Goal: Task Accomplishment & Management: Complete application form

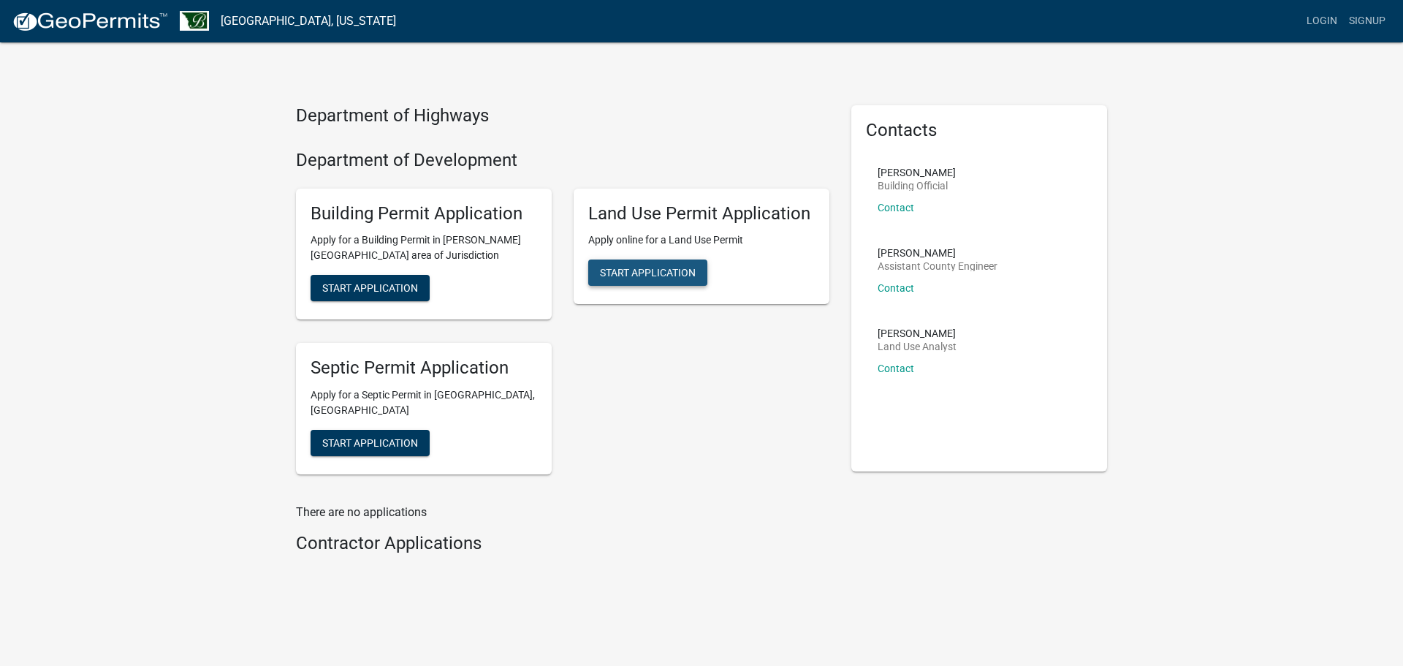
click at [641, 268] on span "Start Application" at bounding box center [648, 273] width 96 height 12
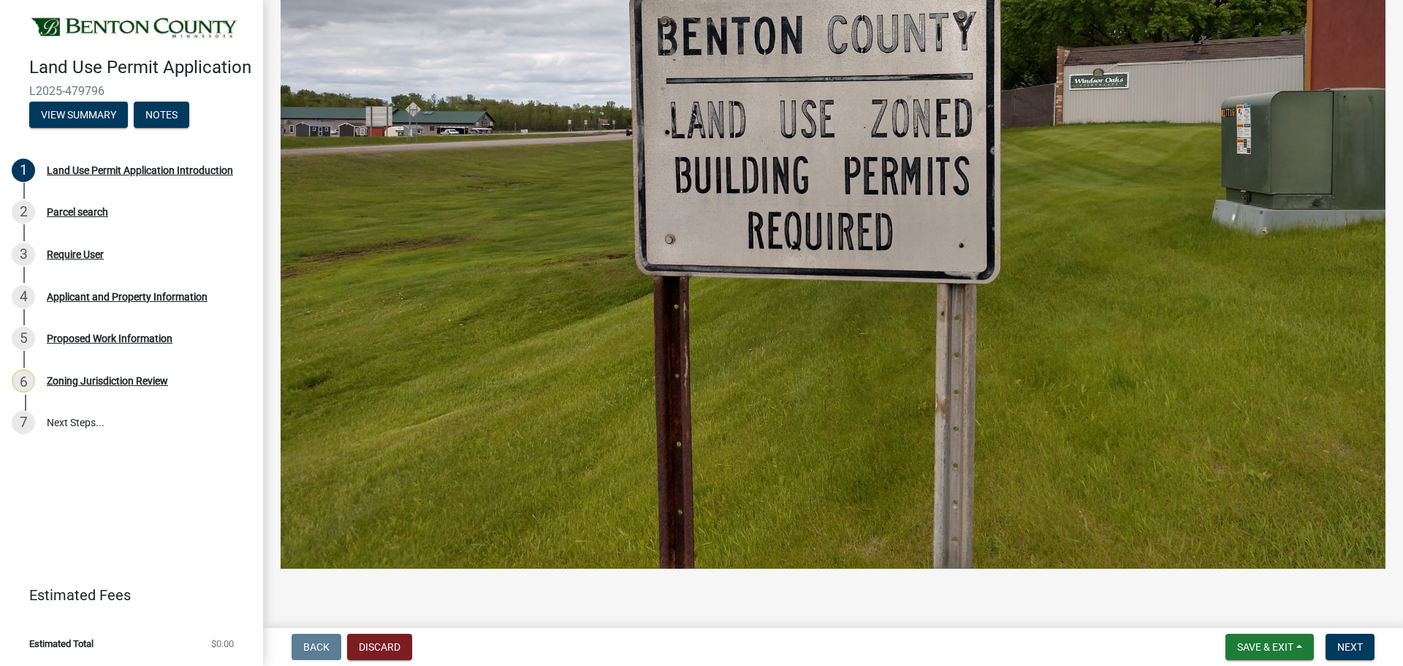
scroll to position [605, 0]
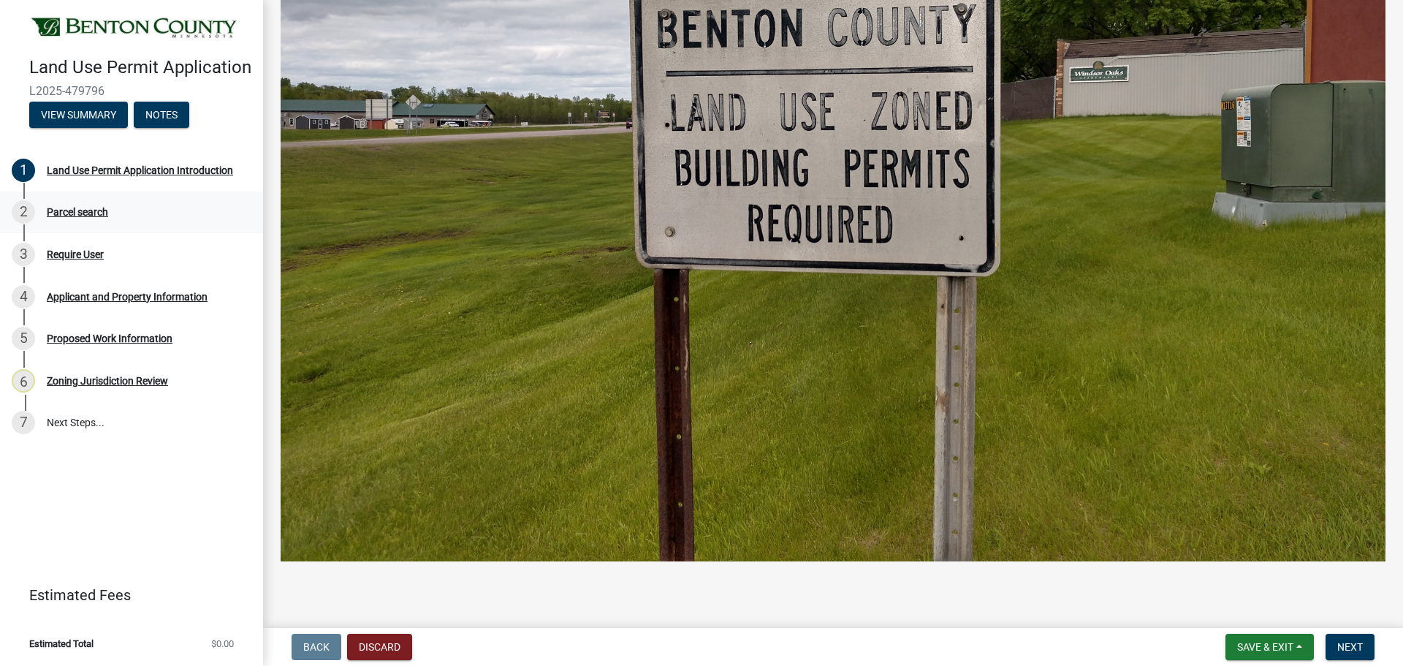
click at [75, 213] on div "Parcel search" at bounding box center [77, 212] width 61 height 10
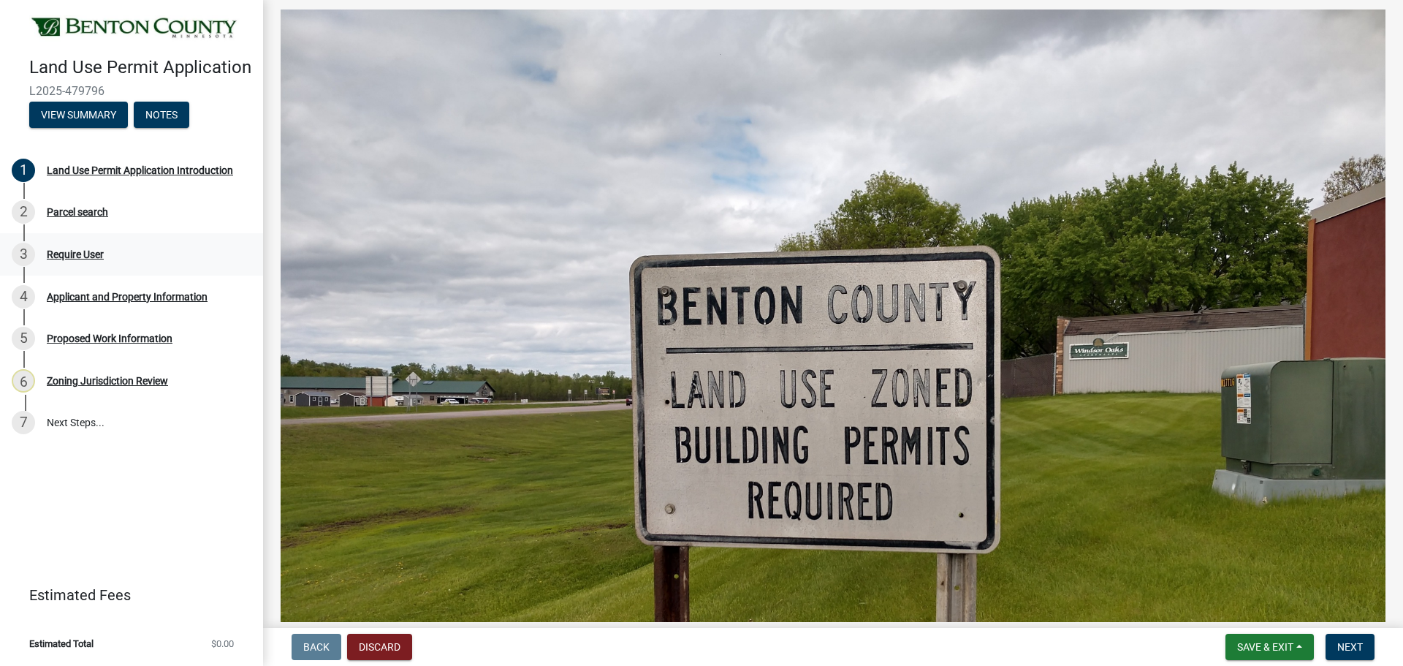
scroll to position [313, 0]
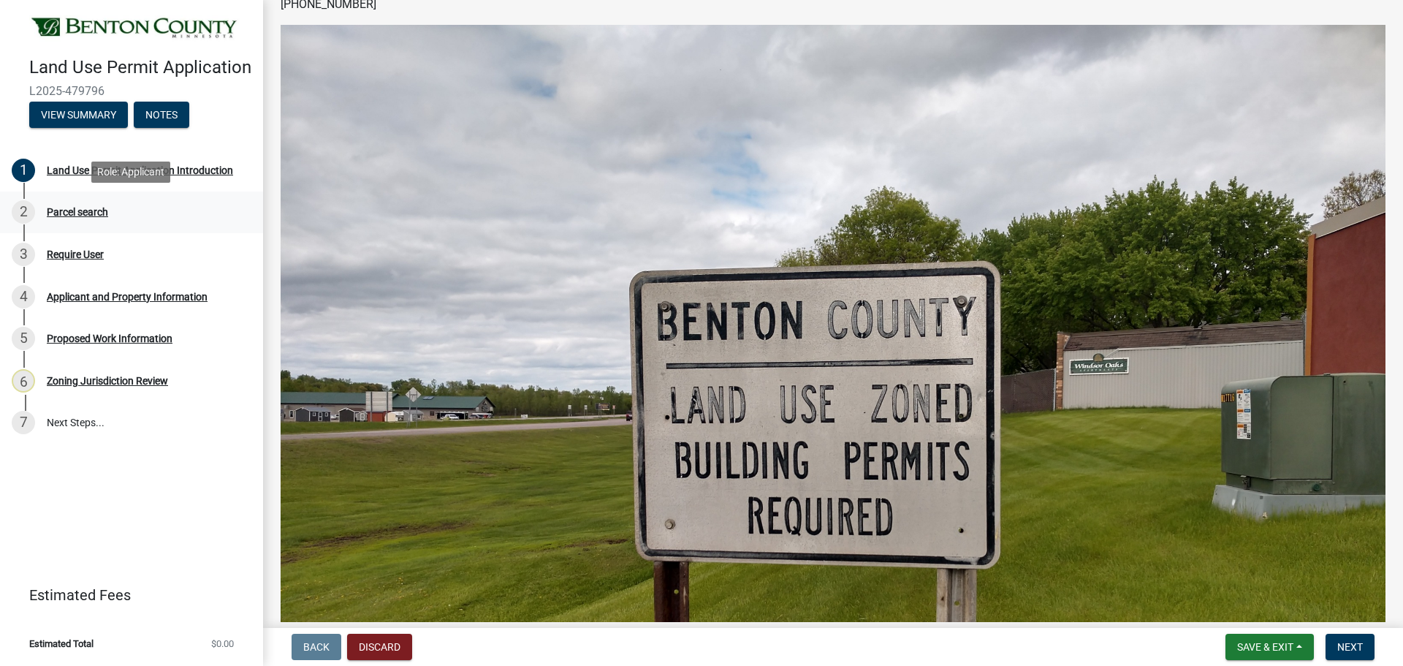
click at [77, 208] on div "Parcel search" at bounding box center [77, 212] width 61 height 10
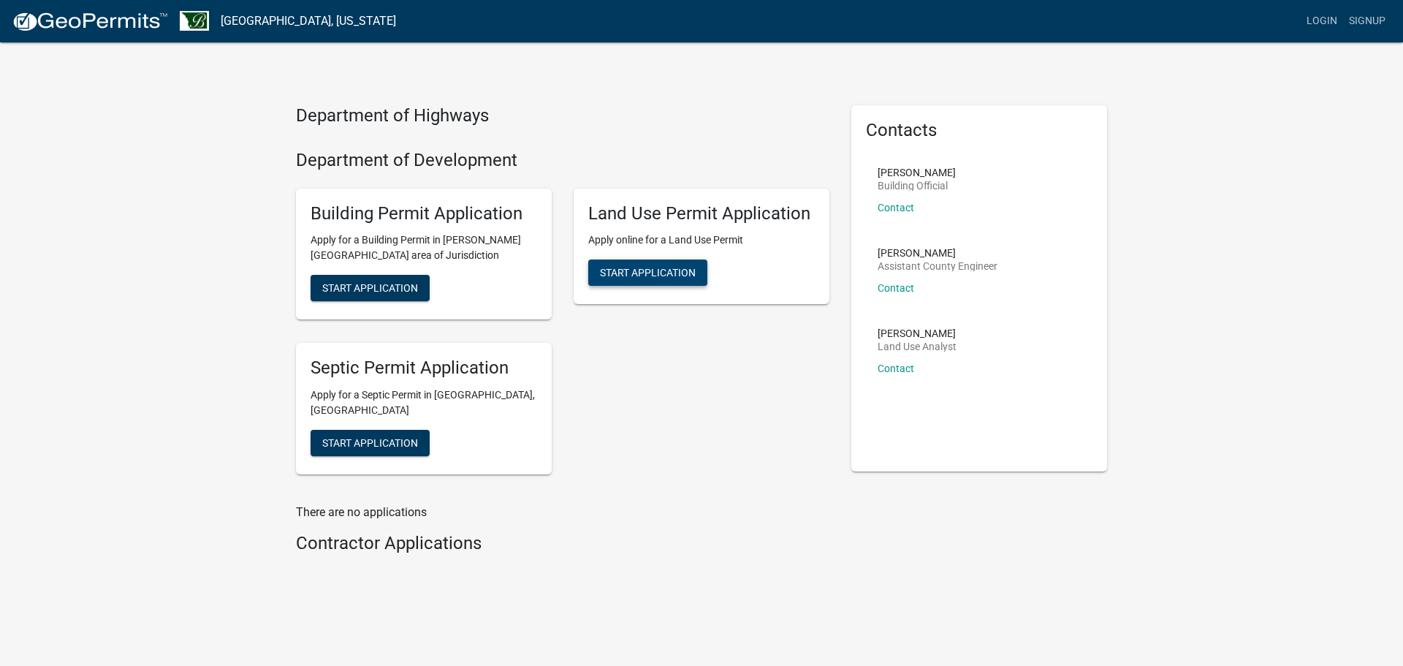
click at [629, 276] on span "Start Application" at bounding box center [648, 273] width 96 height 12
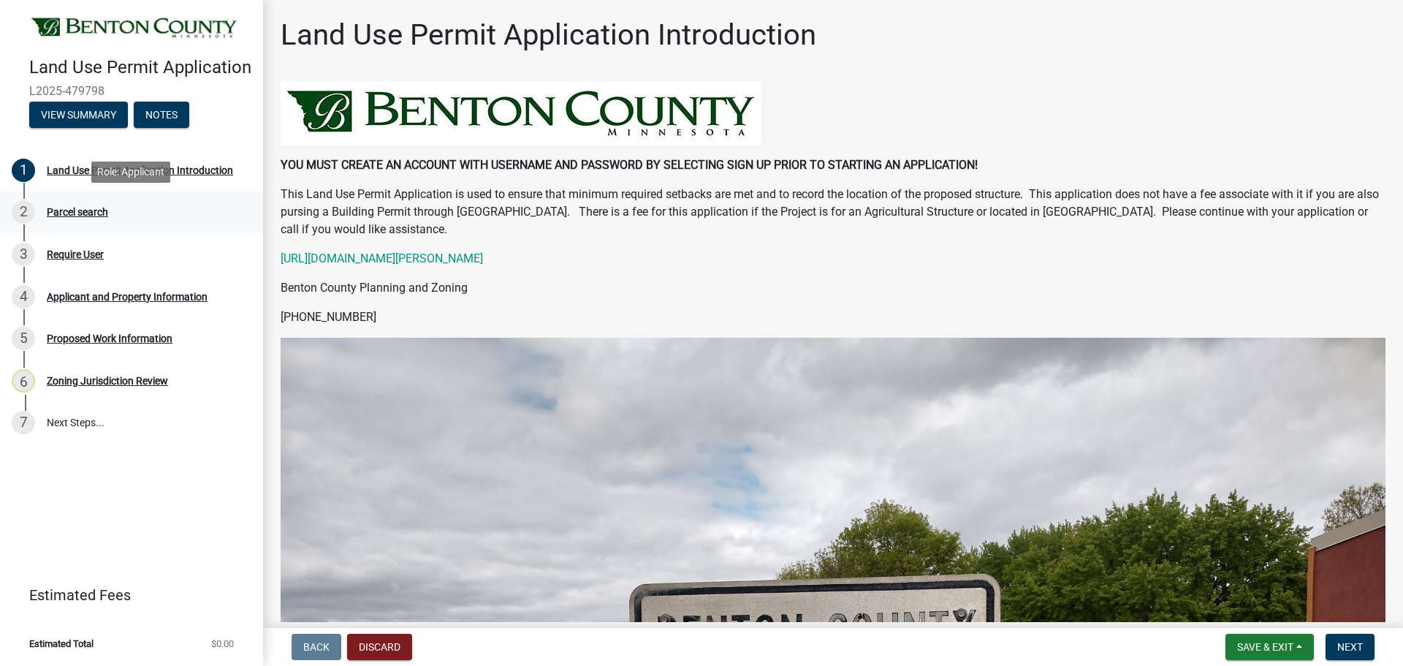
click at [61, 210] on div "Parcel search" at bounding box center [77, 212] width 61 height 10
click at [1336, 657] on button "Next" at bounding box center [1349, 646] width 49 height 26
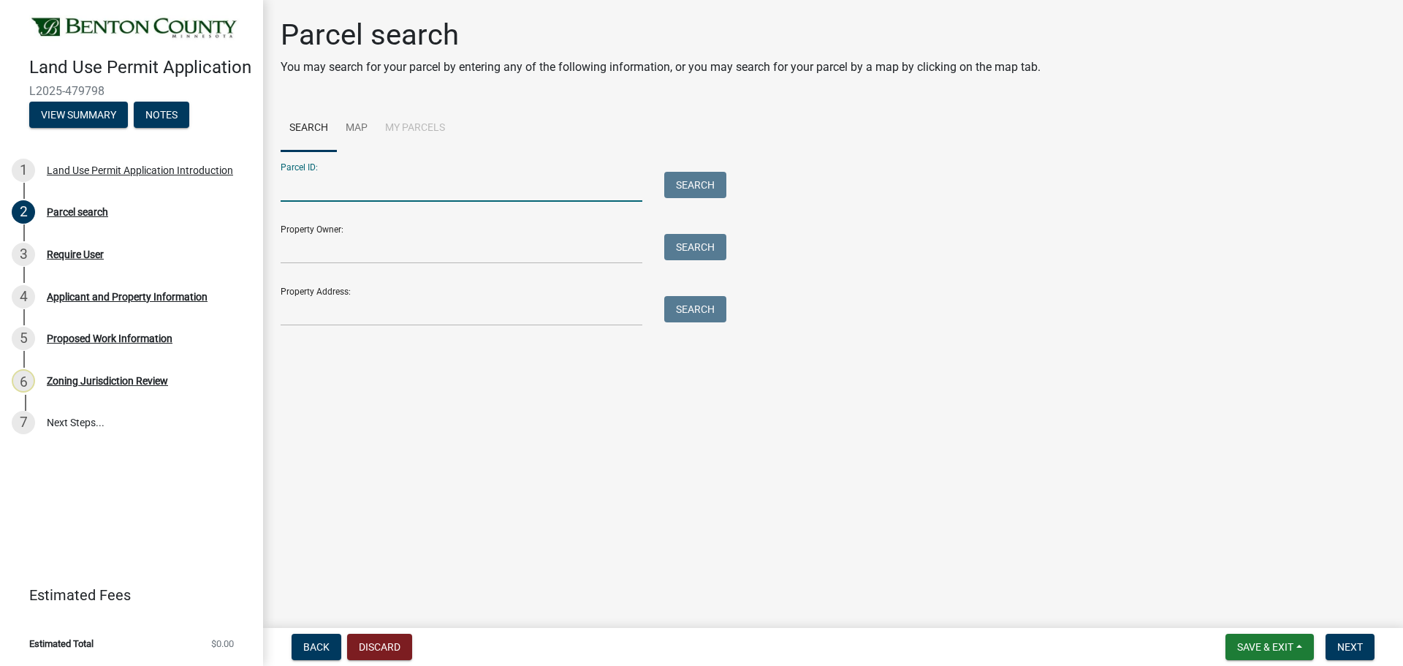
click at [356, 190] on input "Parcel ID:" at bounding box center [462, 187] width 362 height 30
click at [357, 308] on input "Property Address:" at bounding box center [462, 311] width 362 height 30
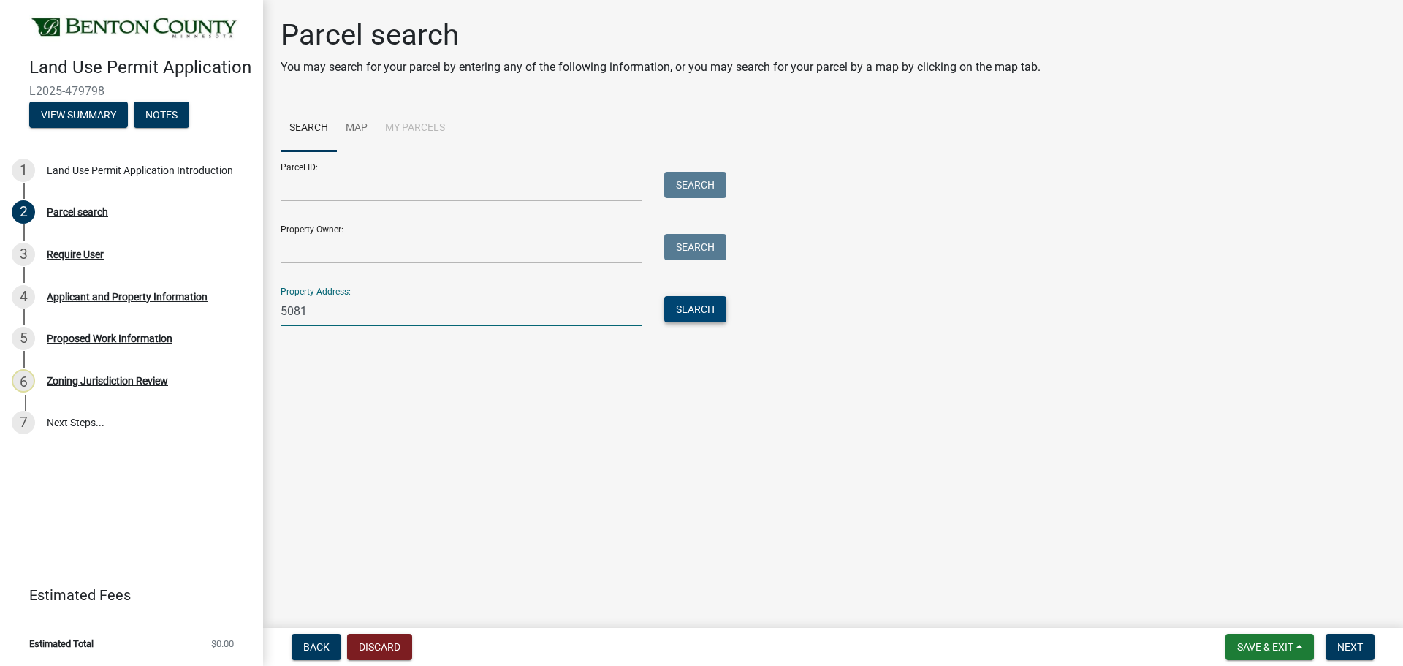
type input "5081"
click at [704, 310] on button "Search" at bounding box center [695, 309] width 62 height 26
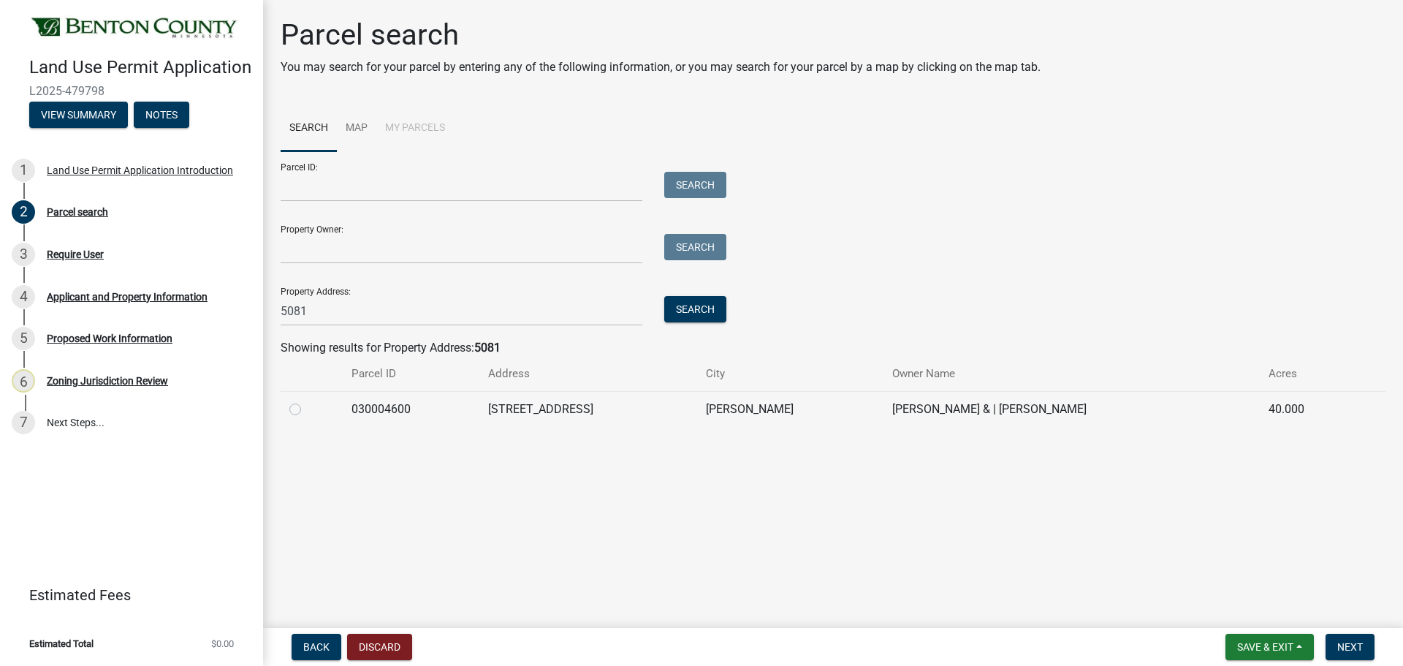
click at [307, 400] on label at bounding box center [307, 400] width 0 height 0
click at [307, 409] on input "radio" at bounding box center [311, 404] width 9 height 9
radio input "true"
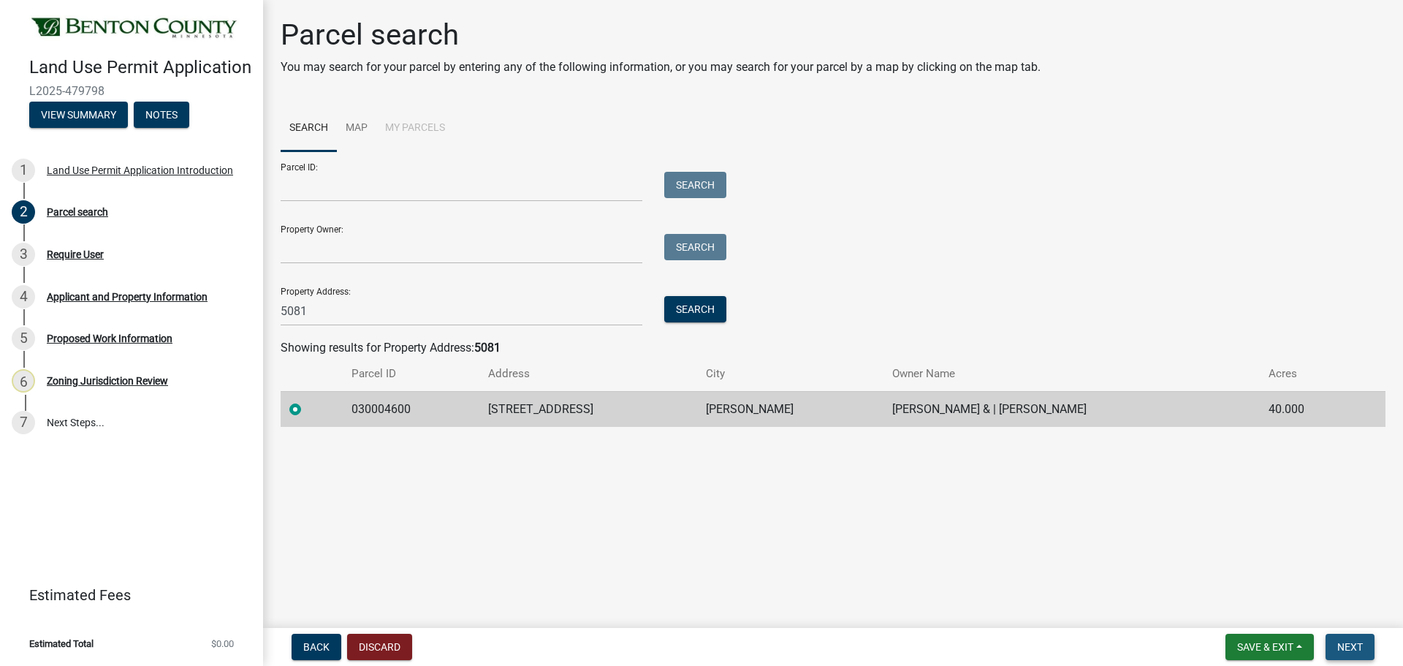
click at [1352, 647] on span "Next" at bounding box center [1350, 647] width 26 height 12
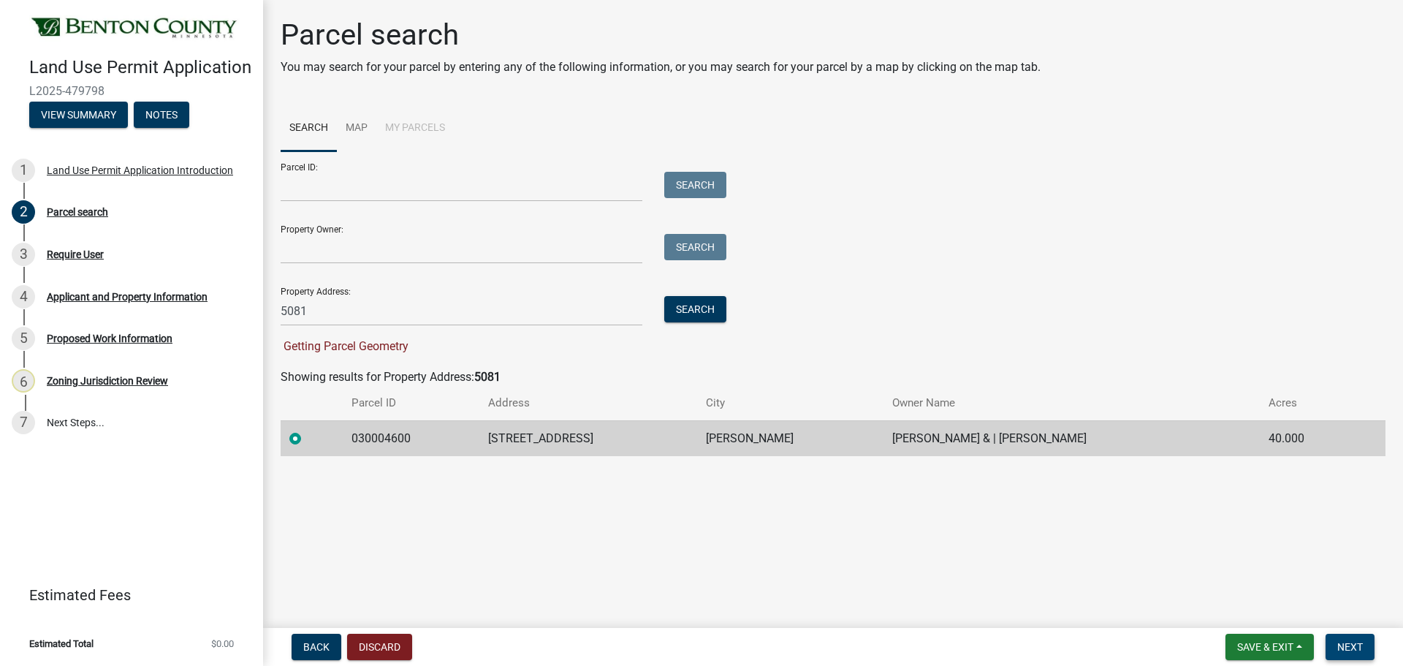
click at [1346, 646] on span "Next" at bounding box center [1350, 647] width 26 height 12
click at [516, 443] on td "[STREET_ADDRESS]" at bounding box center [588, 438] width 218 height 36
click at [292, 430] on div at bounding box center [311, 439] width 45 height 18
click at [307, 430] on label at bounding box center [307, 430] width 0 height 0
click at [307, 435] on input "radio" at bounding box center [311, 434] width 9 height 9
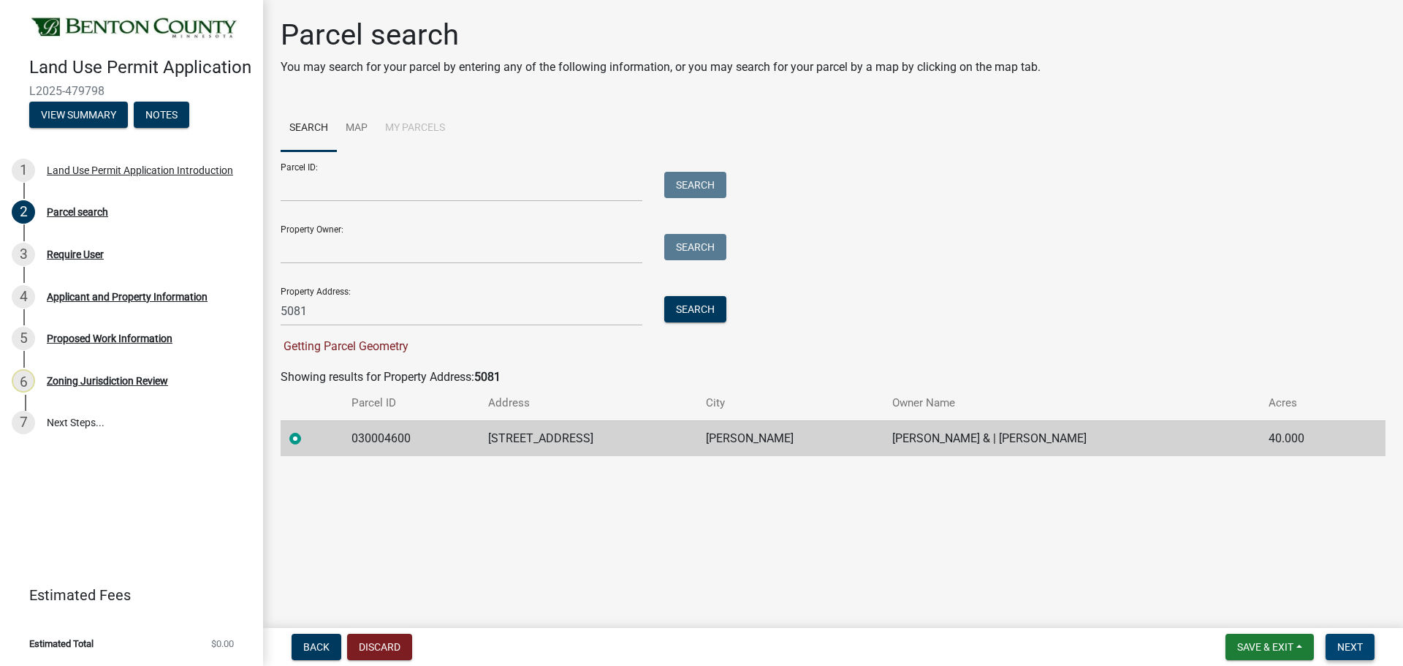
click at [1360, 654] on button "Next" at bounding box center [1349, 646] width 49 height 26
click at [86, 256] on div "Require User" at bounding box center [75, 254] width 57 height 10
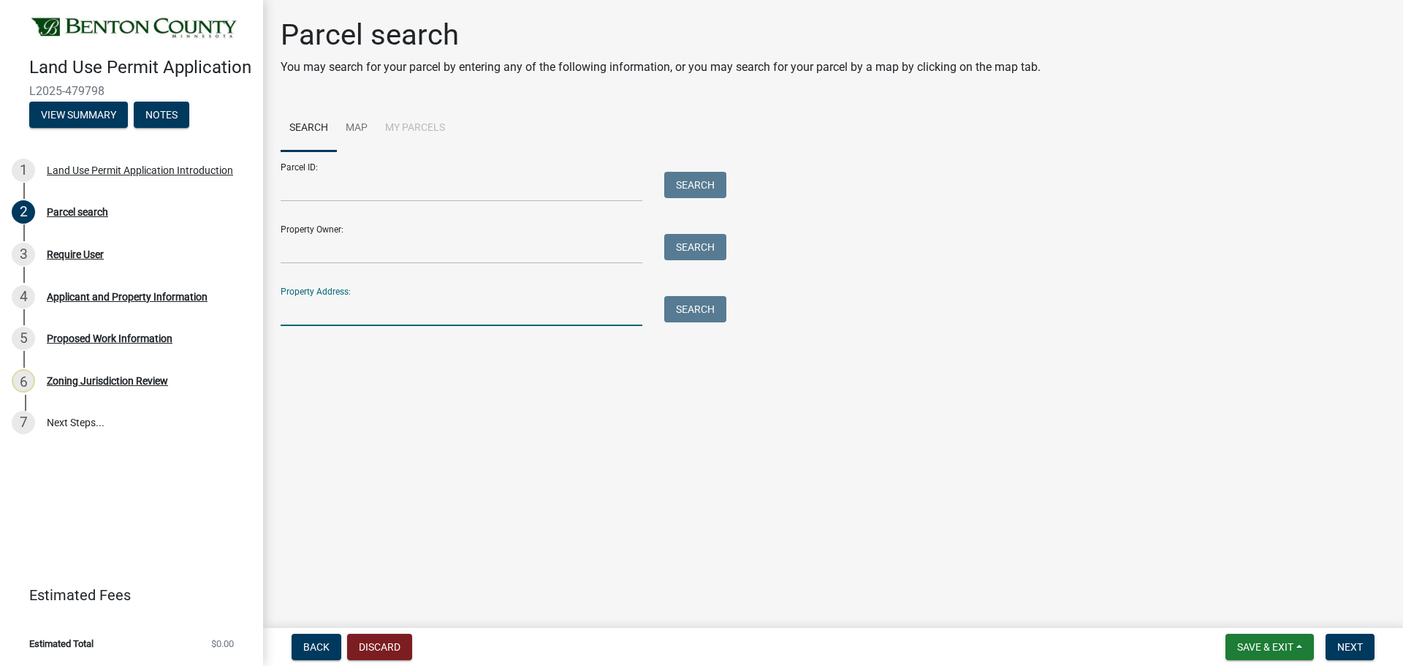
click at [569, 312] on input "Property Address:" at bounding box center [462, 311] width 362 height 30
type input "5081"
click at [713, 313] on button "Search" at bounding box center [695, 309] width 62 height 26
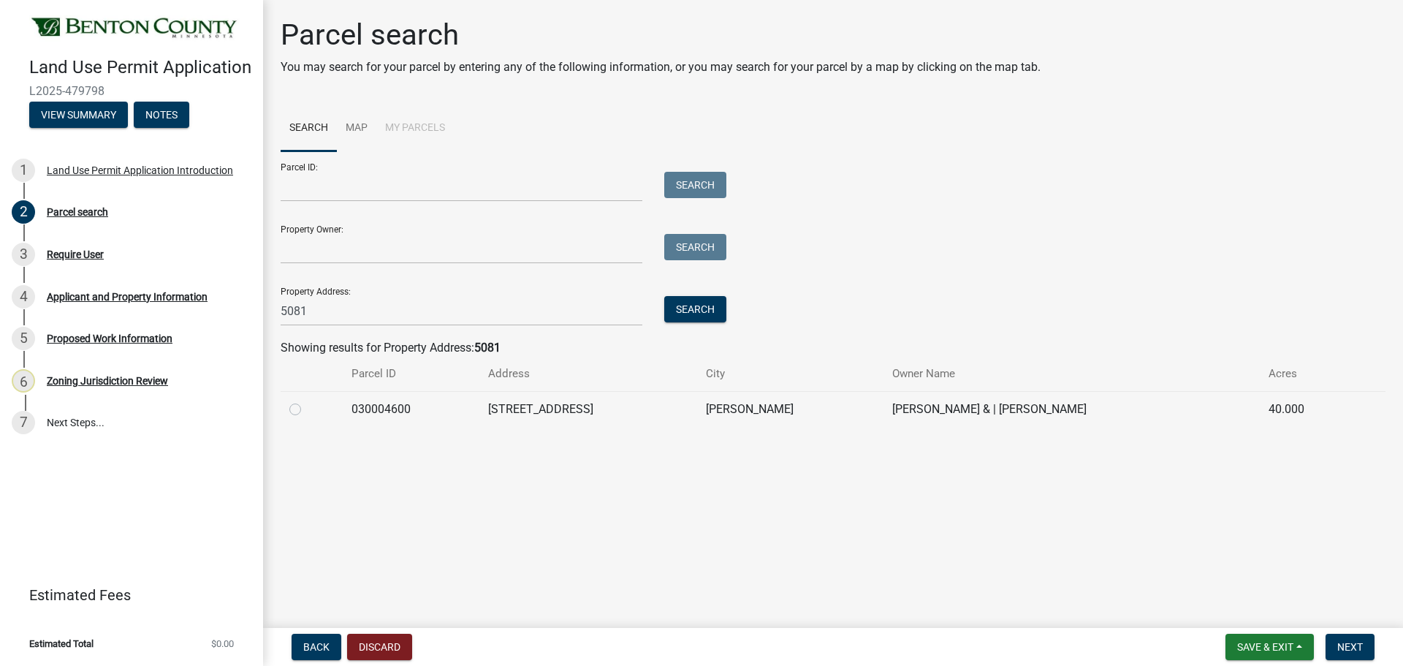
click at [307, 400] on label at bounding box center [307, 400] width 0 height 0
click at [307, 408] on input "radio" at bounding box center [311, 404] width 9 height 9
radio input "true"
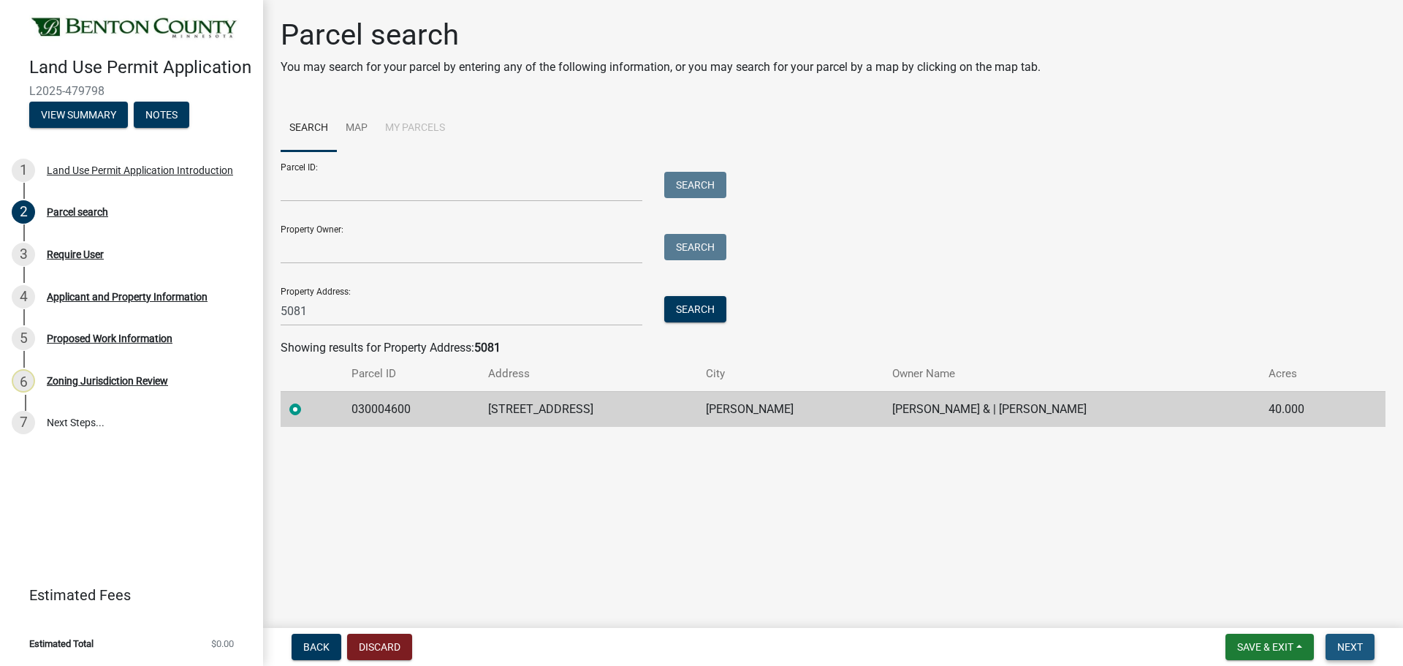
click at [1369, 649] on button "Next" at bounding box center [1349, 646] width 49 height 26
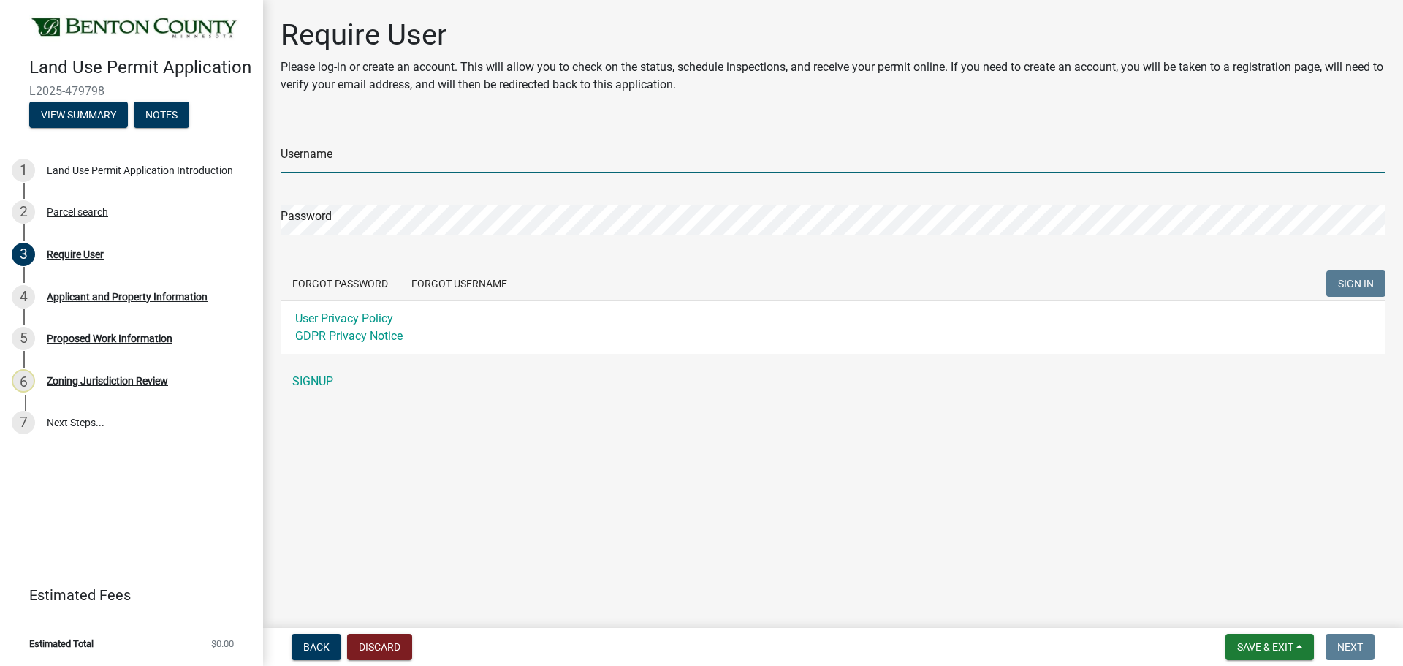
click at [429, 165] on input "Username" at bounding box center [833, 158] width 1105 height 30
type input "K"
type input "KNovak"
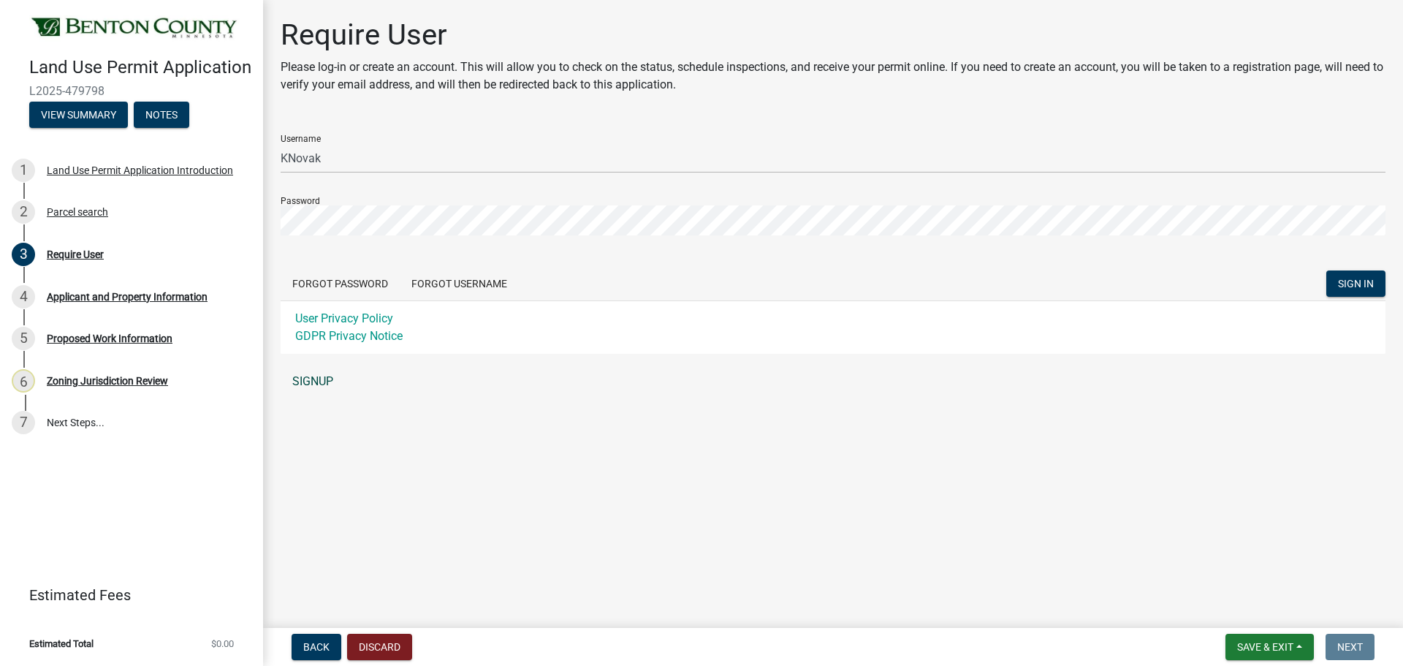
click at [312, 386] on link "SIGNUP" at bounding box center [833, 381] width 1105 height 29
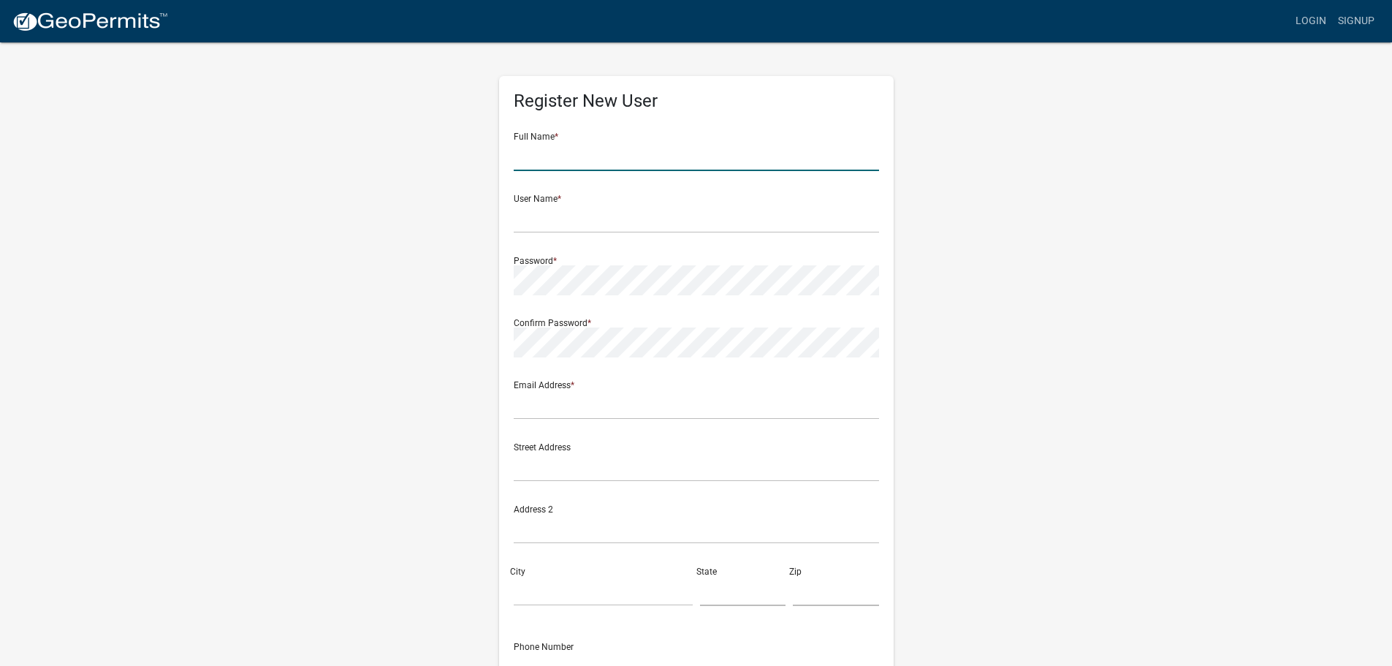
click at [657, 159] on input "text" at bounding box center [696, 156] width 365 height 30
type input "k"
type input "[PERSON_NAME]"
type input "KNovak"
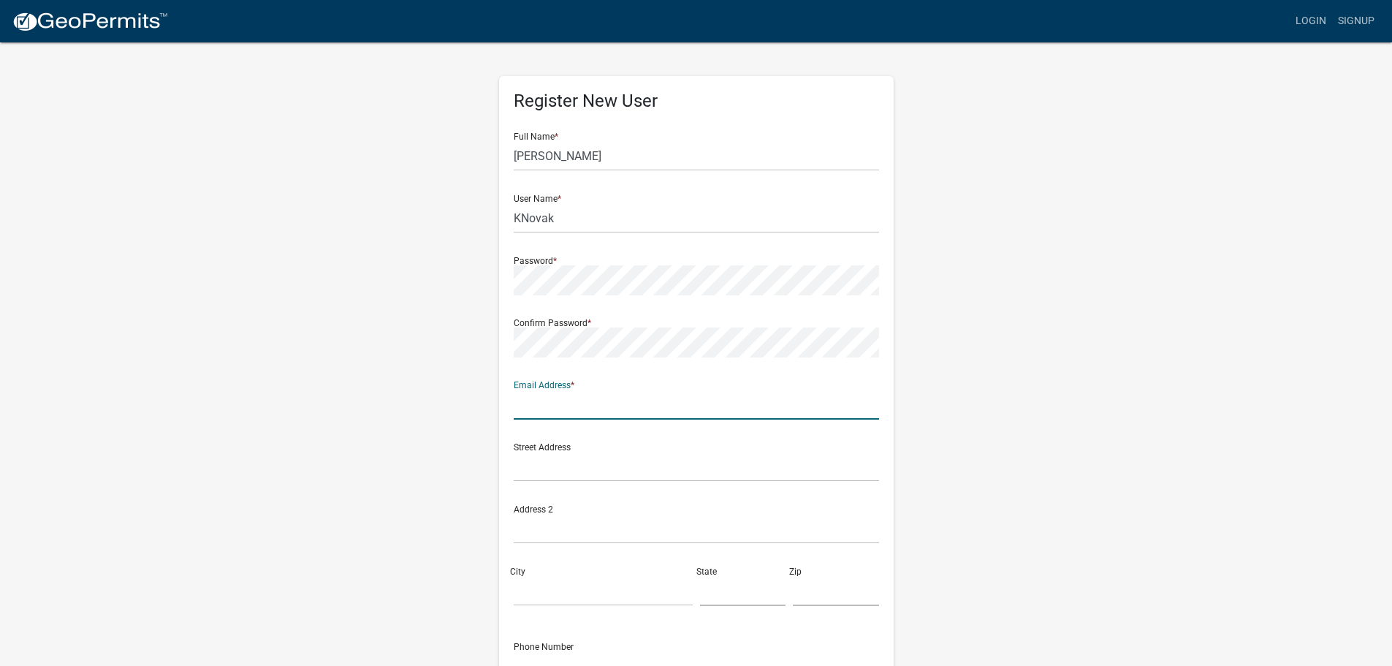
click at [618, 410] on input "text" at bounding box center [696, 404] width 365 height 30
type input "[PERSON_NAME][EMAIL_ADDRESS][PERSON_NAME][DOMAIN_NAME]"
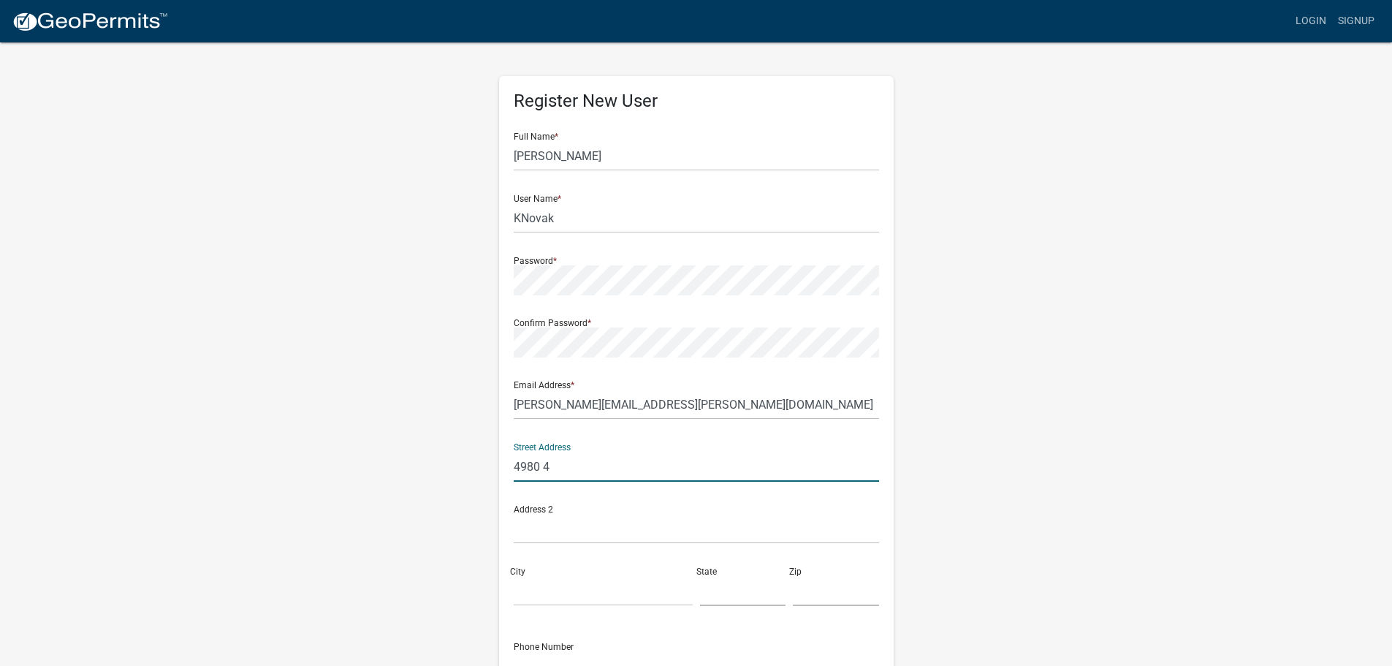
type input "4980 420th Ave NE"
type input "Foley"
type input "MN"
type input "56329"
type input "3209688702"
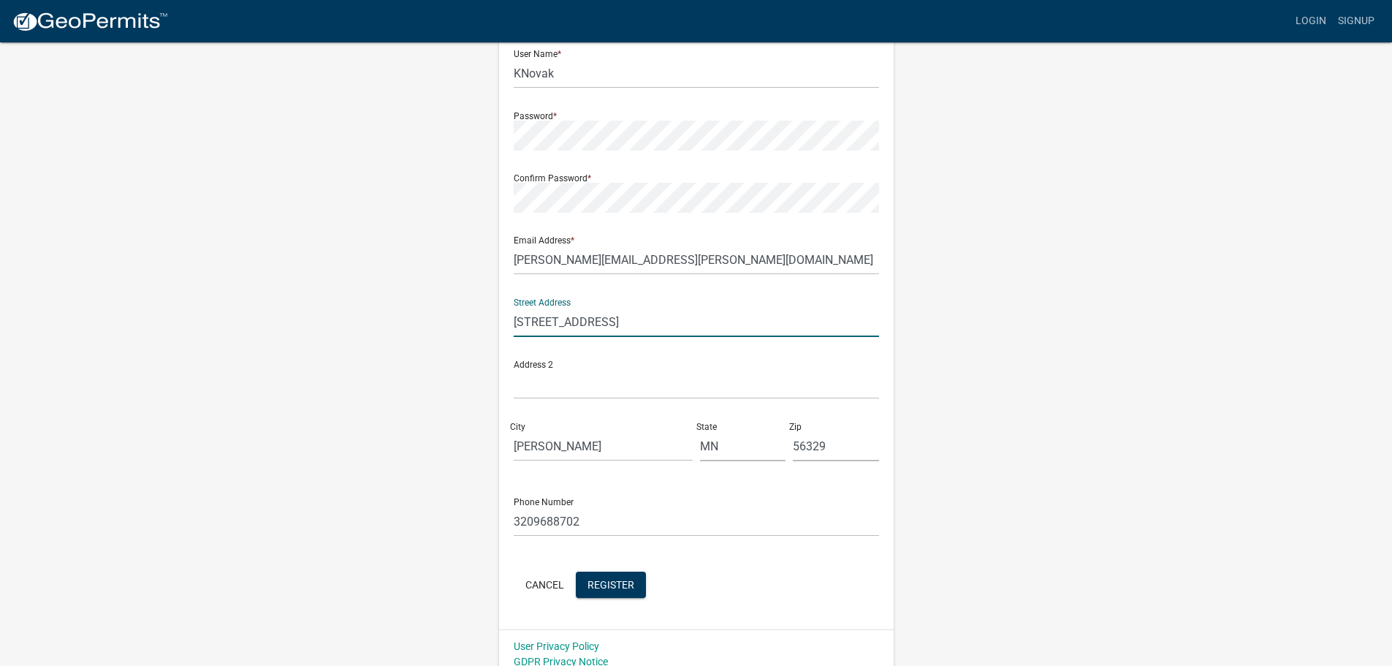
scroll to position [157, 0]
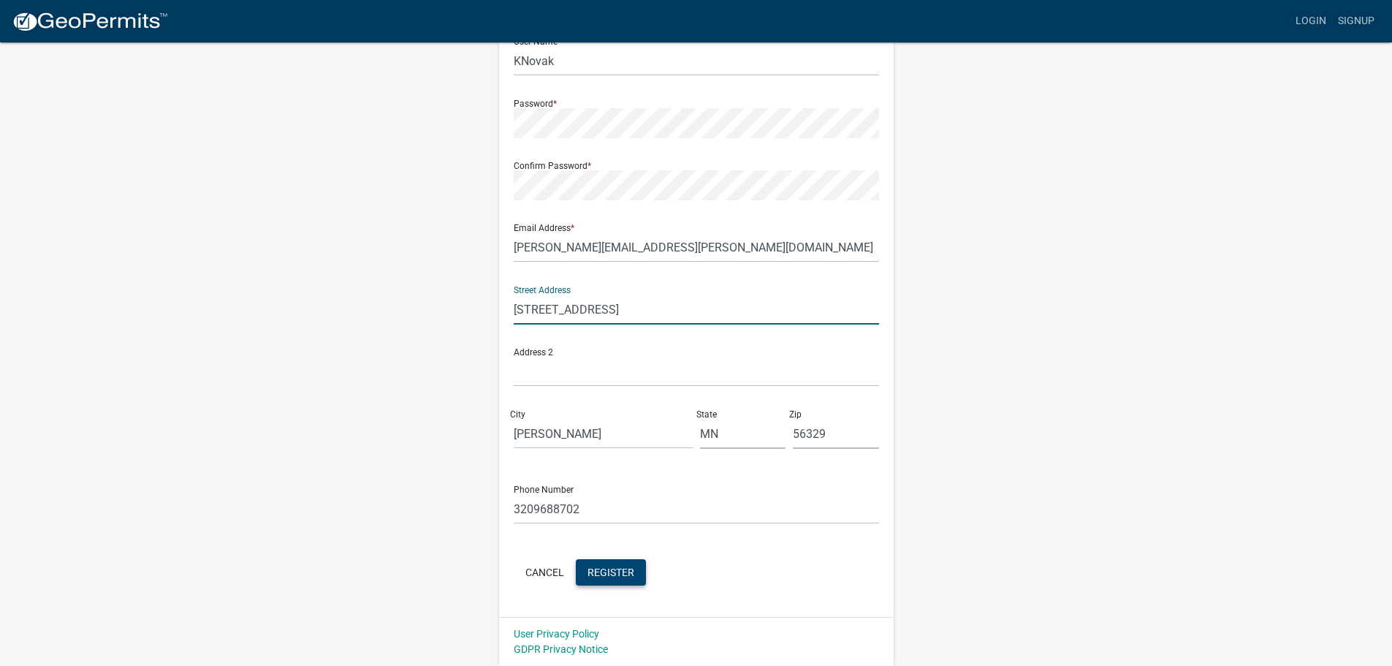
click at [625, 573] on span "Register" at bounding box center [610, 571] width 47 height 12
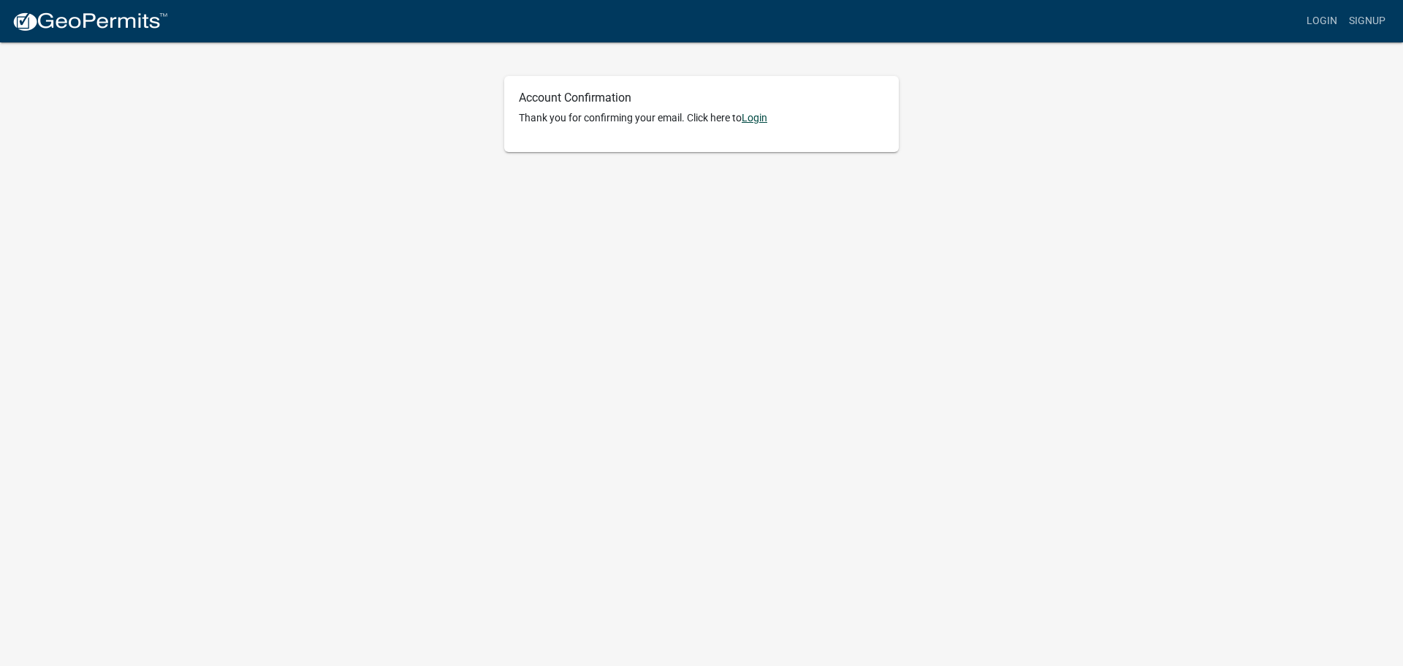
click at [759, 121] on link "Login" at bounding box center [754, 118] width 26 height 12
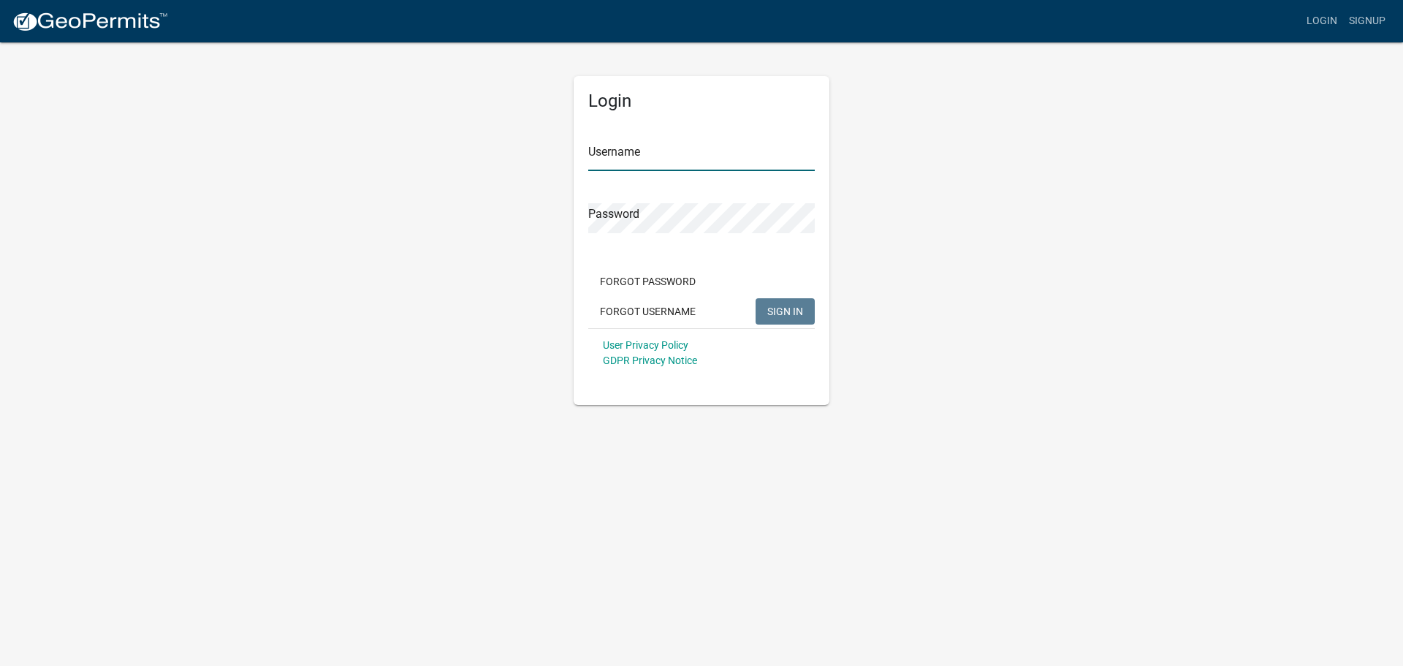
type input "KNovak"
click at [671, 155] on input "KNovak" at bounding box center [701, 156] width 226 height 30
click at [921, 235] on div "Login Username KNovak Password Forgot Password Forgot Username SIGN IN User Pri…" at bounding box center [701, 223] width 833 height 364
click at [783, 306] on span "SIGN IN" at bounding box center [785, 311] width 36 height 12
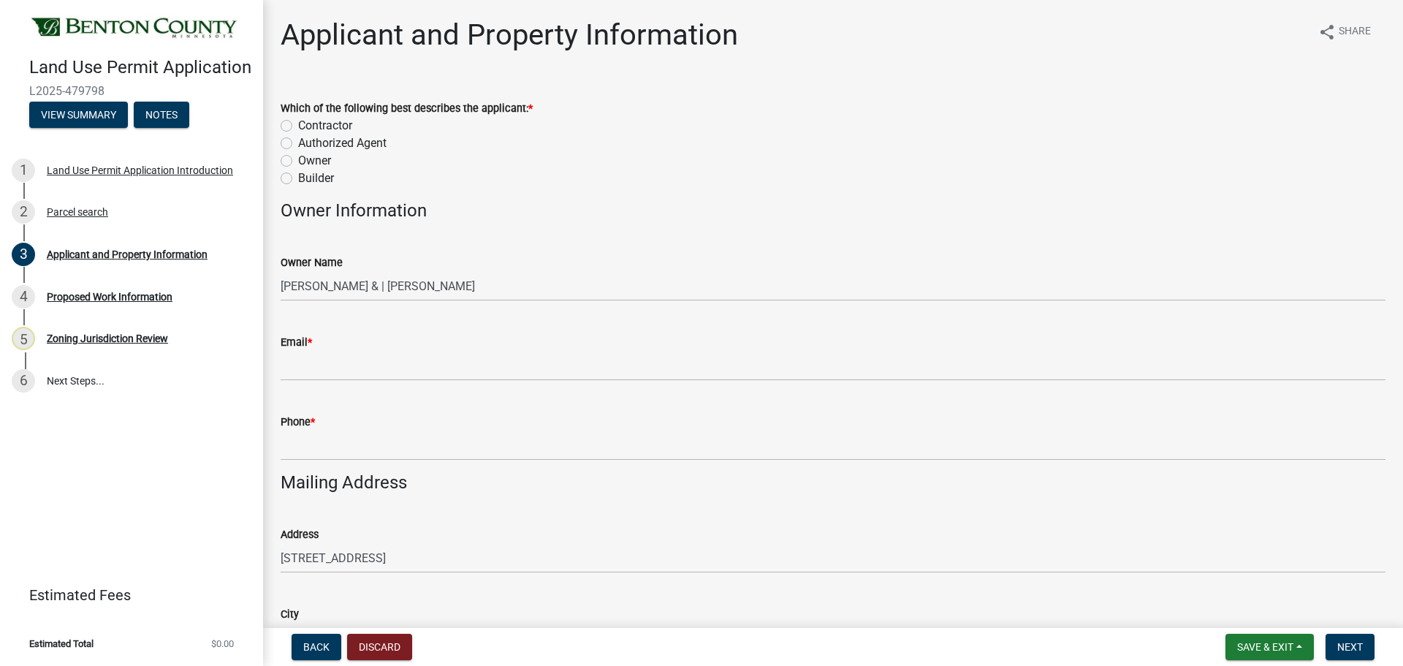
click at [298, 126] on label "Contractor" at bounding box center [325, 126] width 54 height 18
click at [298, 126] on input "Contractor" at bounding box center [302, 121] width 9 height 9
radio input "true"
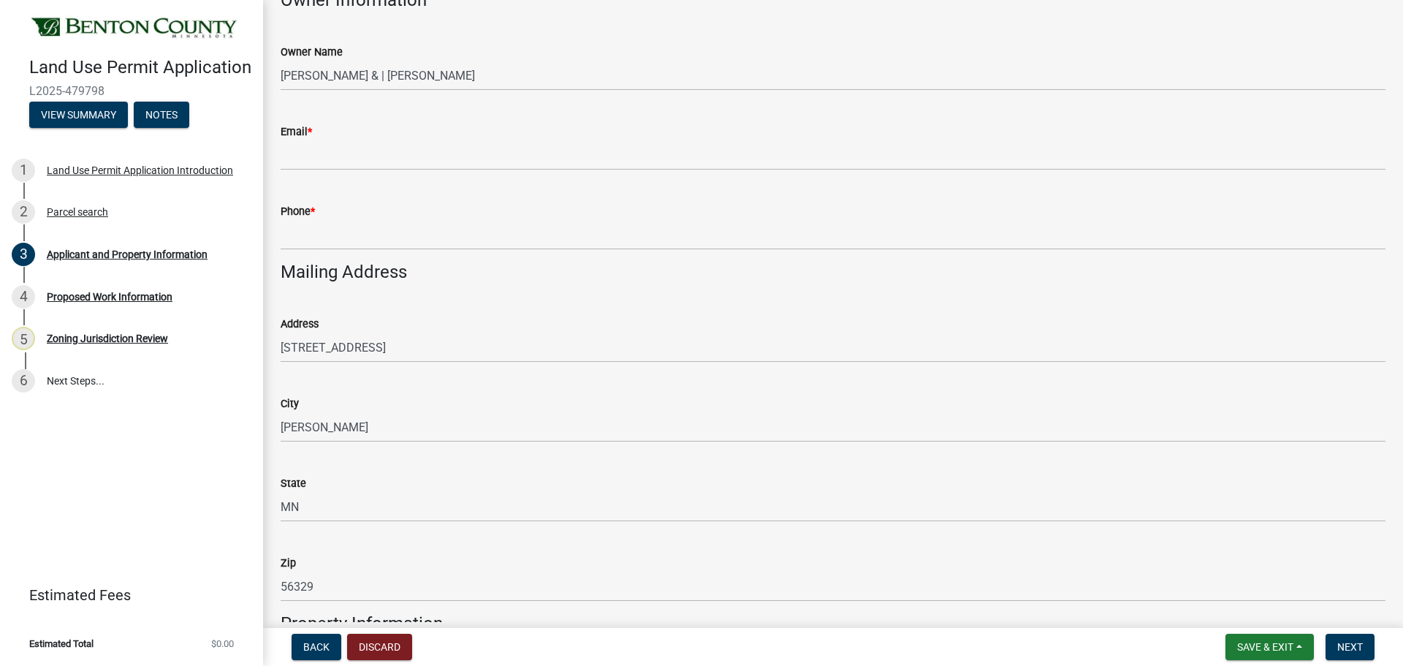
scroll to position [219, 0]
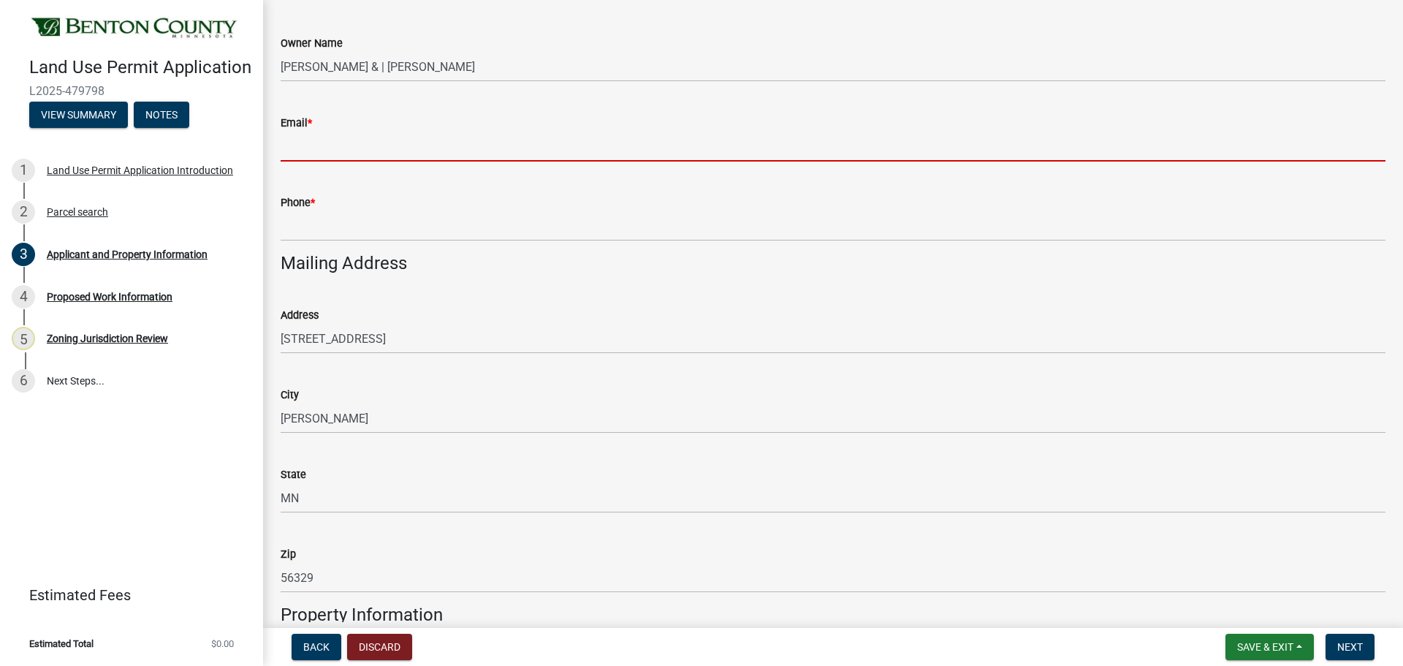
click at [339, 150] on input "Email *" at bounding box center [833, 146] width 1105 height 30
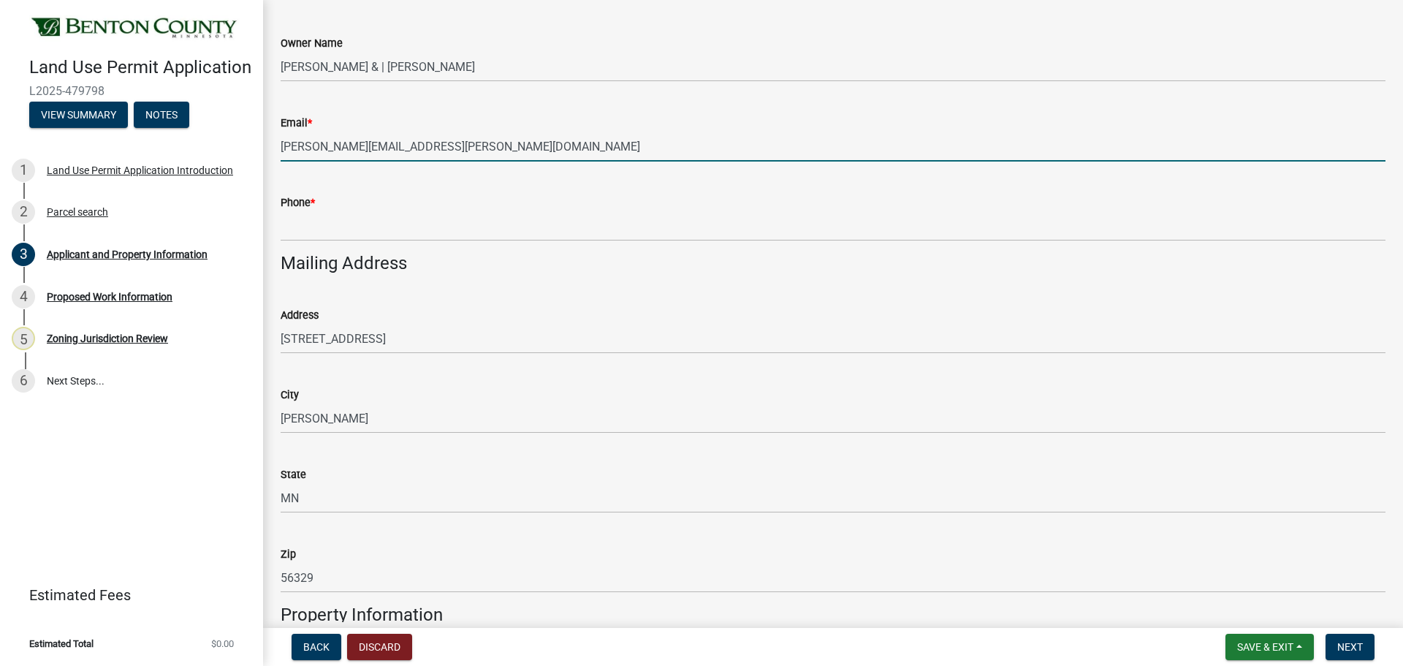
type input "[PERSON_NAME][EMAIL_ADDRESS][PERSON_NAME][DOMAIN_NAME]"
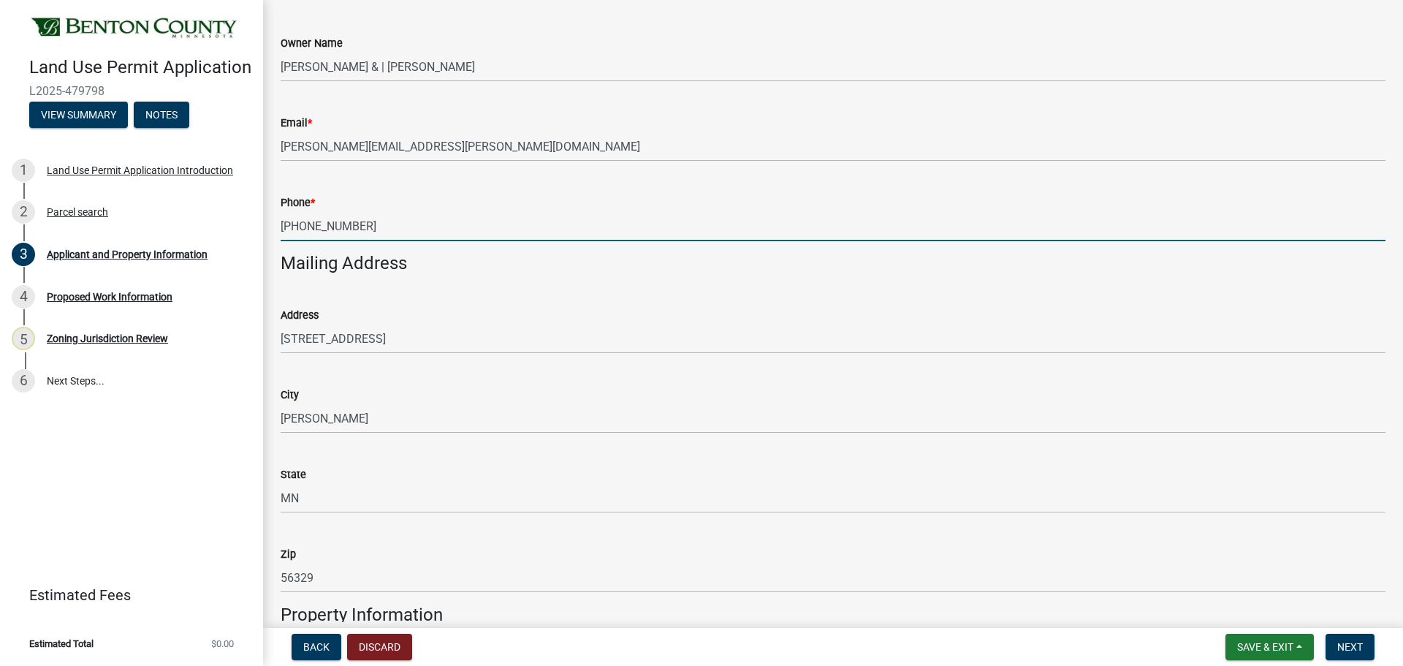
type input "[PHONE_NUMBER]"
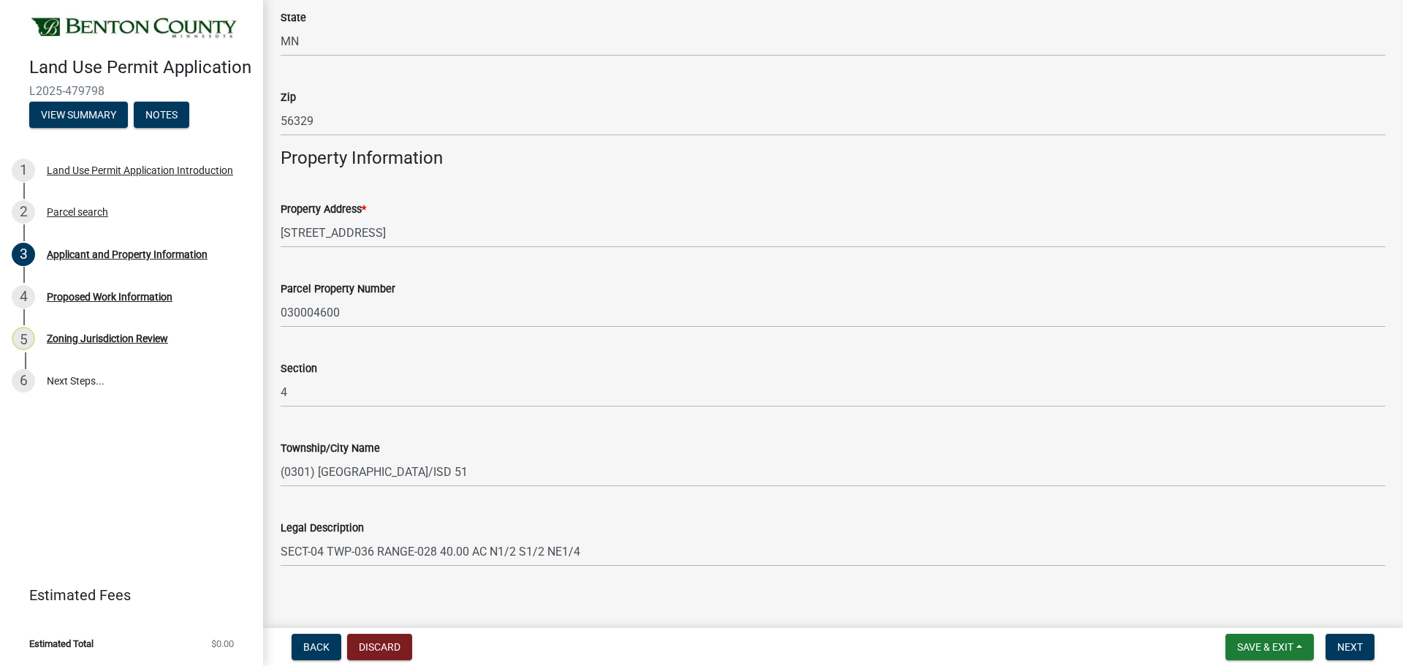
scroll to position [689, 0]
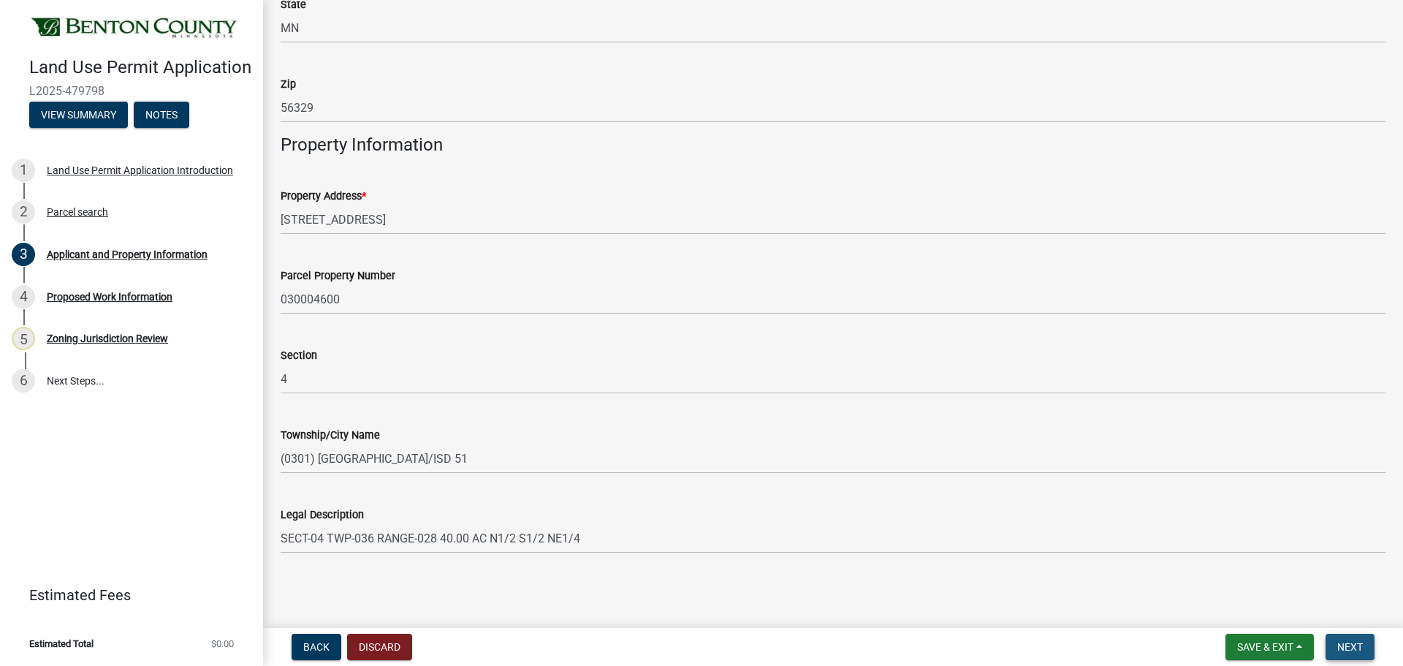
click at [1344, 646] on span "Next" at bounding box center [1350, 647] width 26 height 12
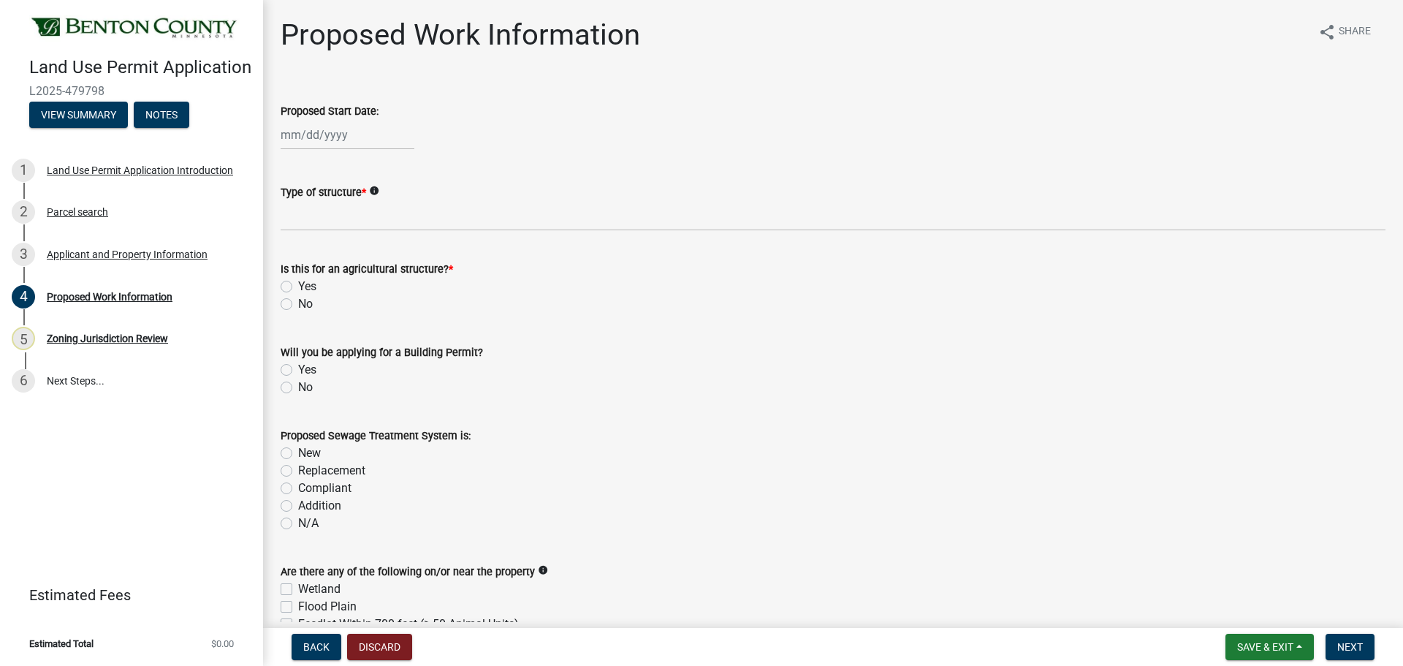
select select "9"
select select "2025"
click at [339, 134] on div "Jan Feb Mar Apr May Jun Jul Aug Sep Oct Nov Dec 1525 1526 1527 1528 1529 1530 1…" at bounding box center [348, 135] width 134 height 30
click at [478, 131] on div "Jan Feb Mar Apr May Jun Jul Aug Sep Oct Nov Dec 1525 1526 1527 1528 1529 1530 1…" at bounding box center [833, 135] width 1105 height 30
click at [303, 135] on div at bounding box center [348, 135] width 134 height 30
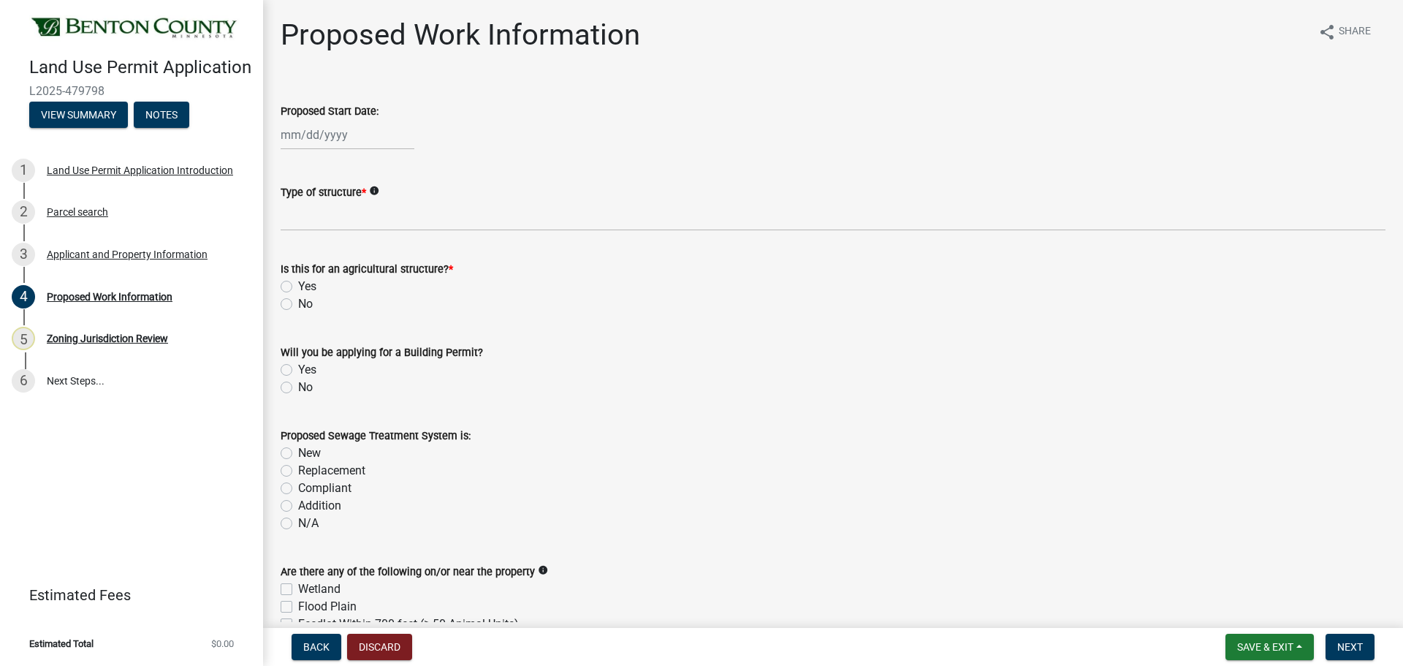
select select "9"
select select "2025"
click at [345, 258] on div "17" at bounding box center [341, 259] width 23 height 23
type input "[DATE]"
click at [298, 303] on label "No" at bounding box center [305, 304] width 15 height 18
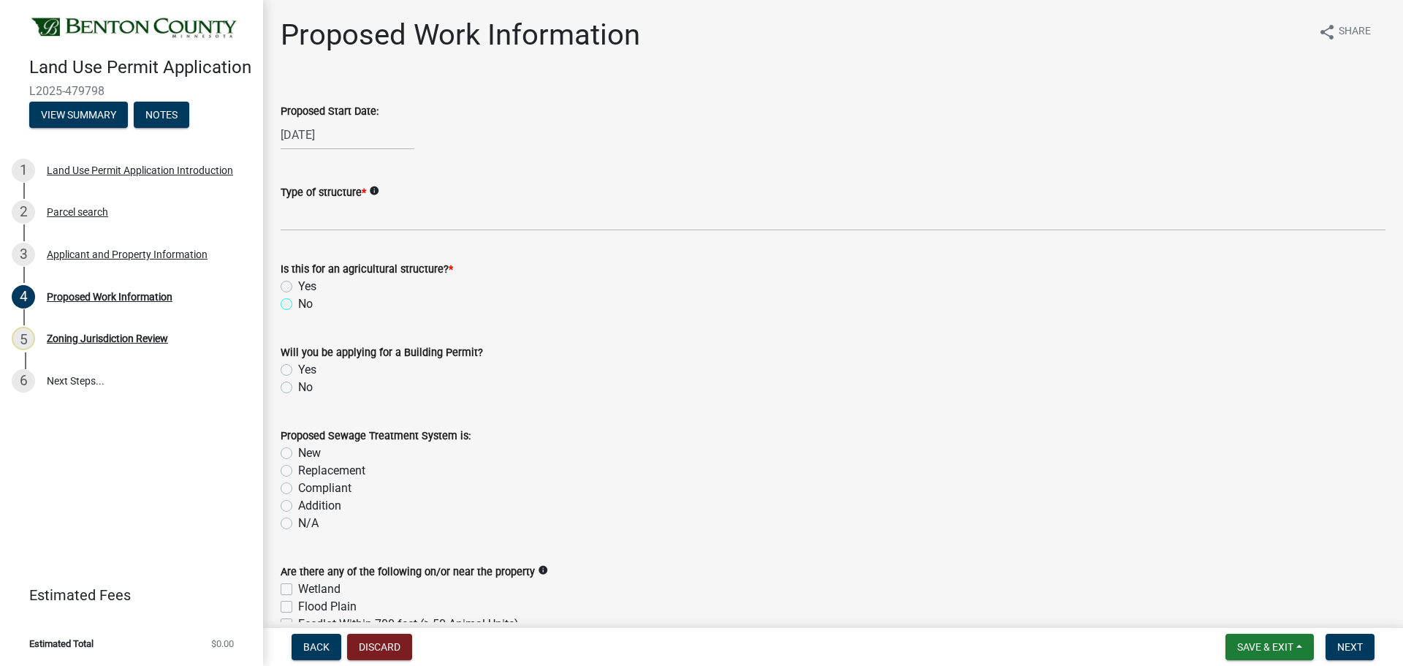
click at [298, 303] on input "No" at bounding box center [302, 299] width 9 height 9
radio input "true"
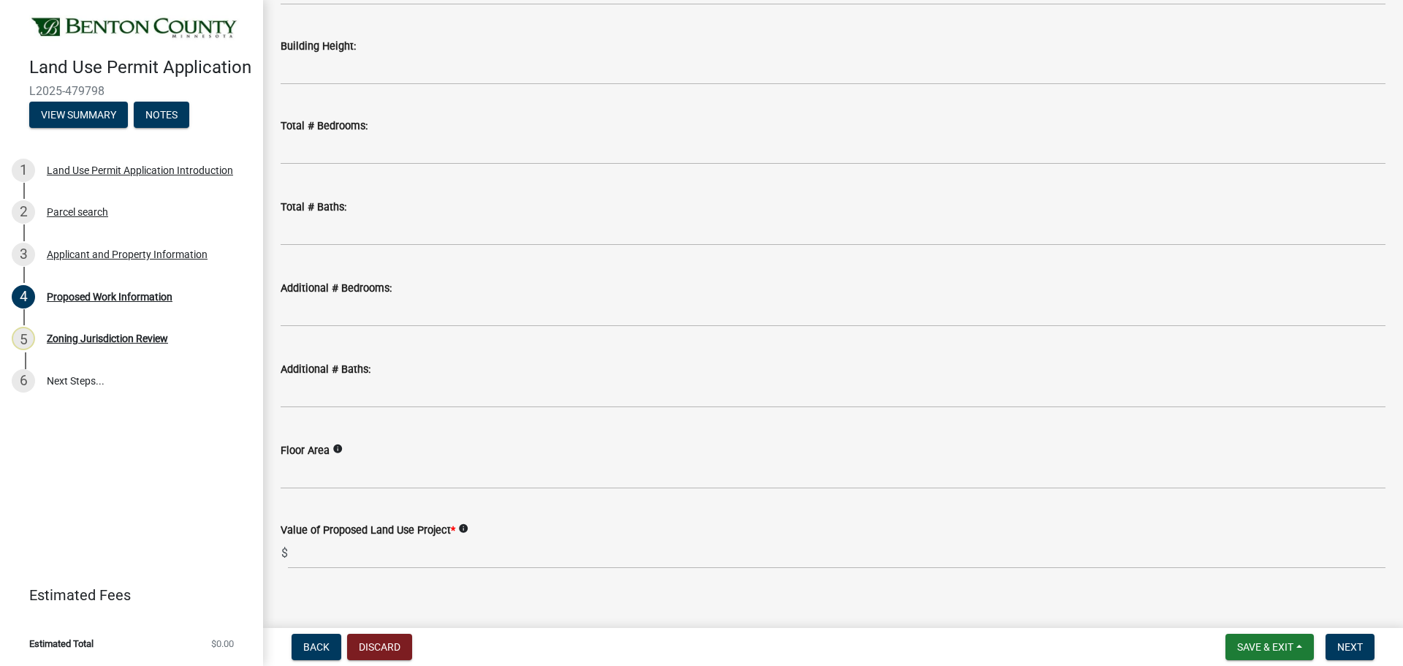
scroll to position [855, 0]
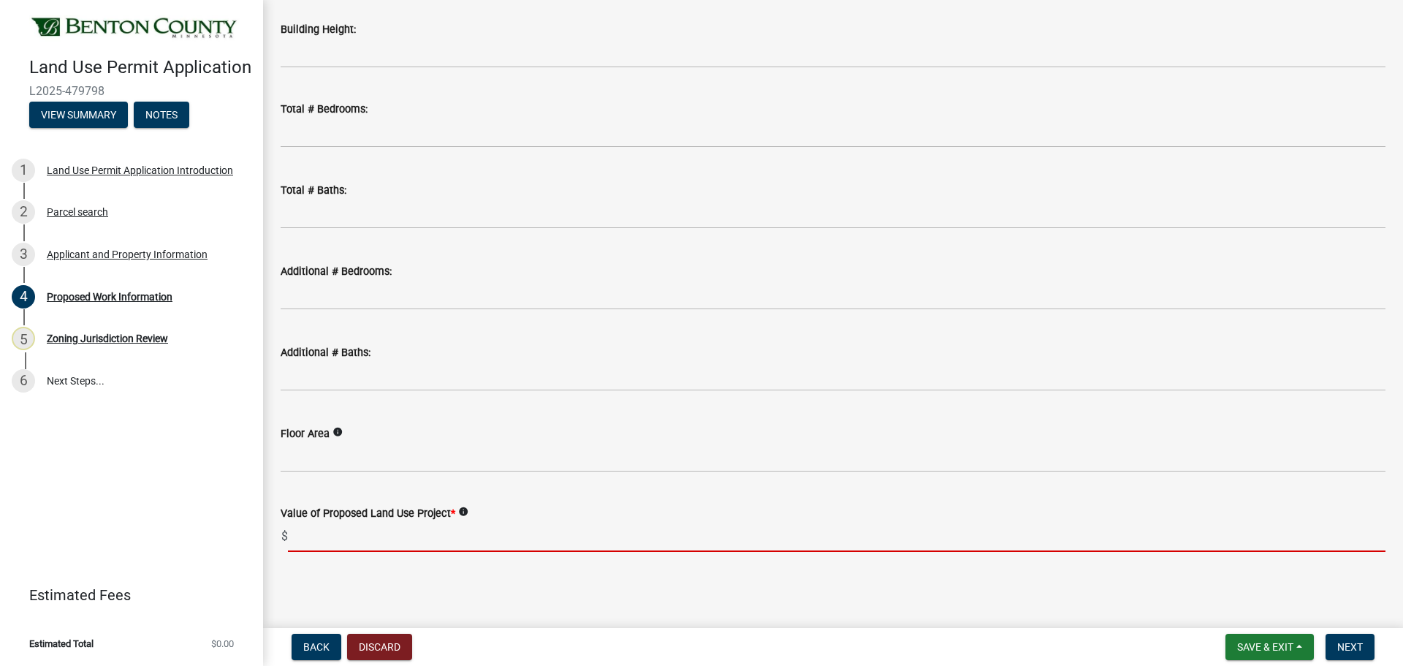
click at [357, 537] on input "text" at bounding box center [836, 537] width 1097 height 30
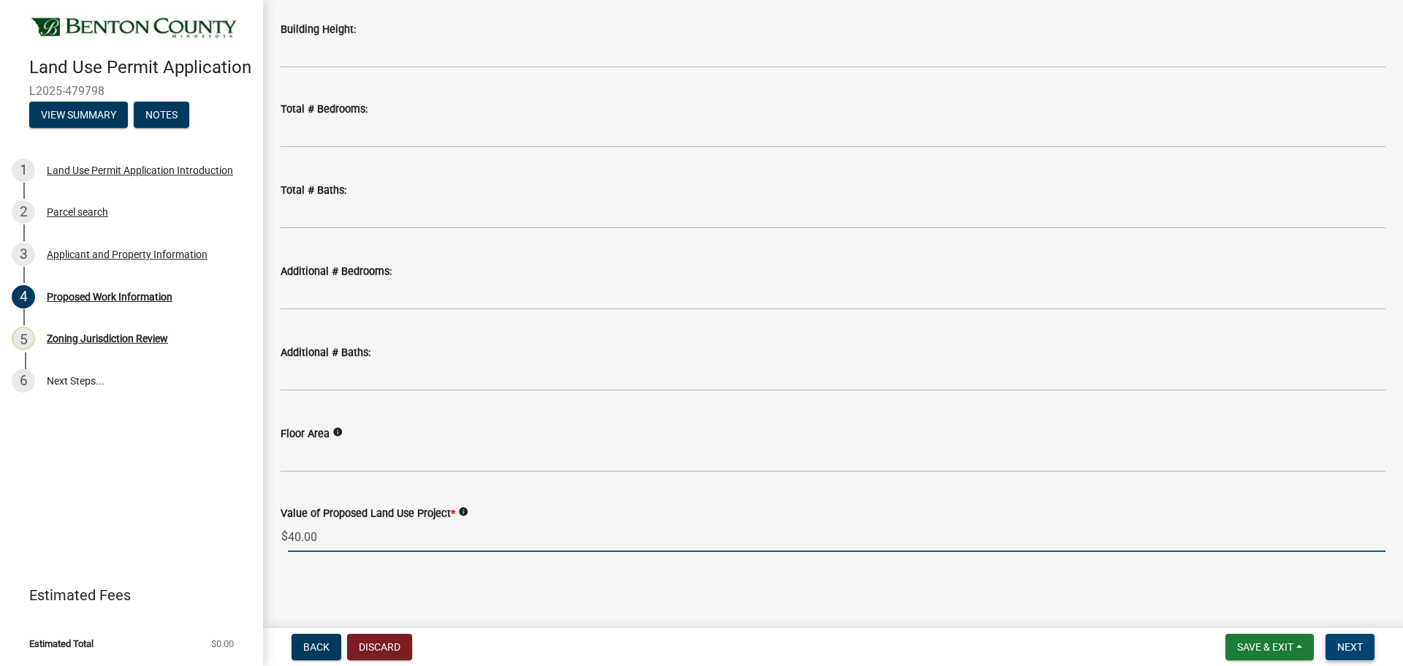
type input "40"
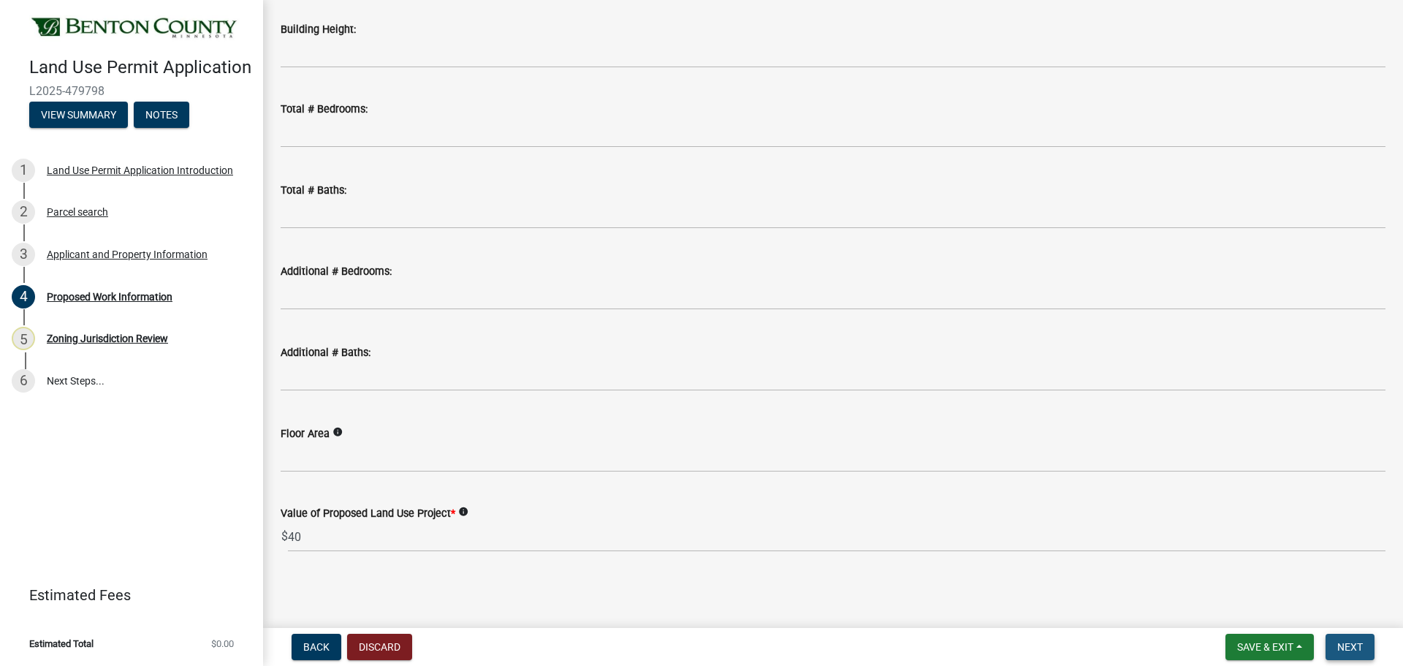
click at [1360, 649] on span "Next" at bounding box center [1350, 647] width 26 height 12
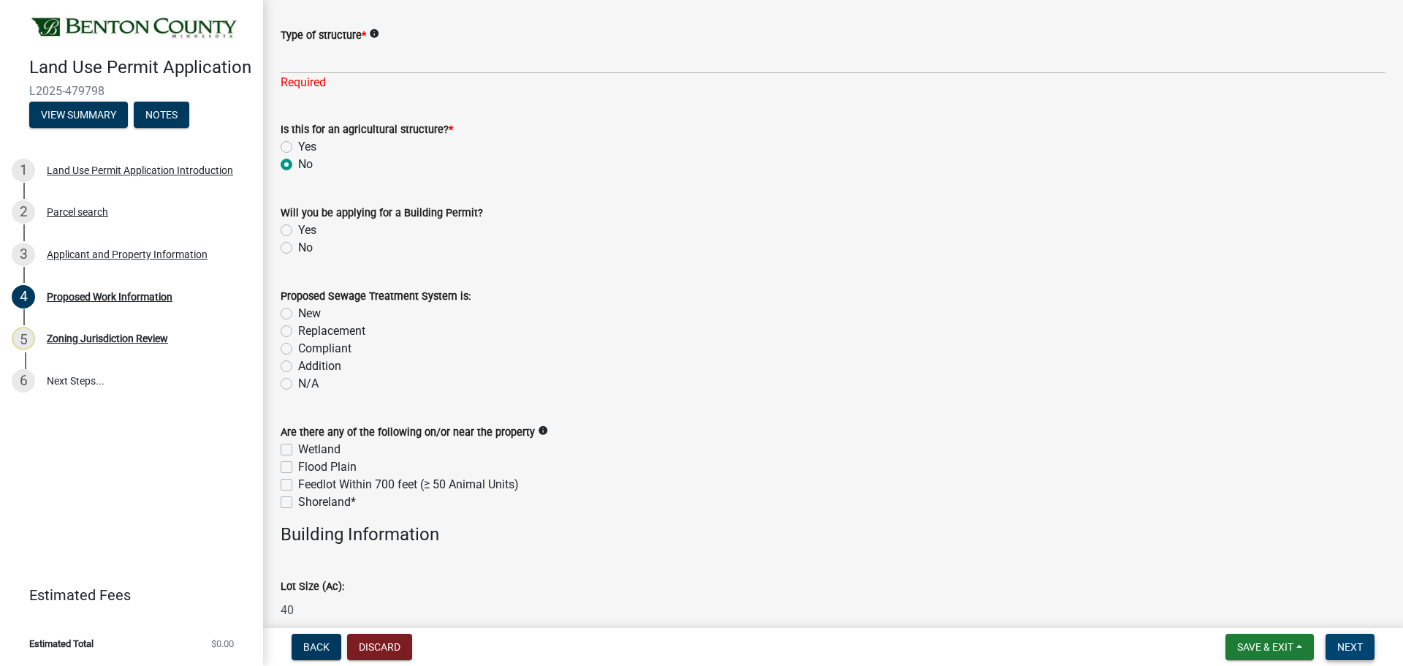
scroll to position [0, 0]
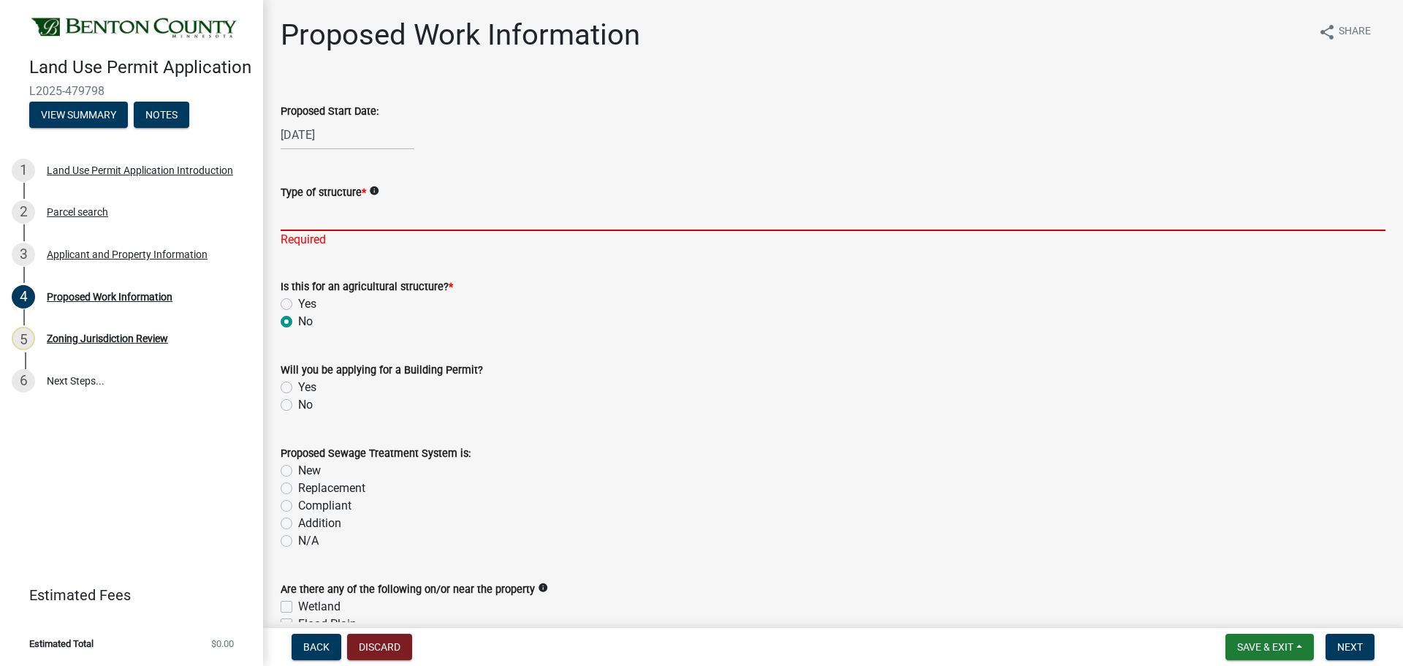
click at [336, 212] on input "Type of structure *" at bounding box center [833, 216] width 1105 height 30
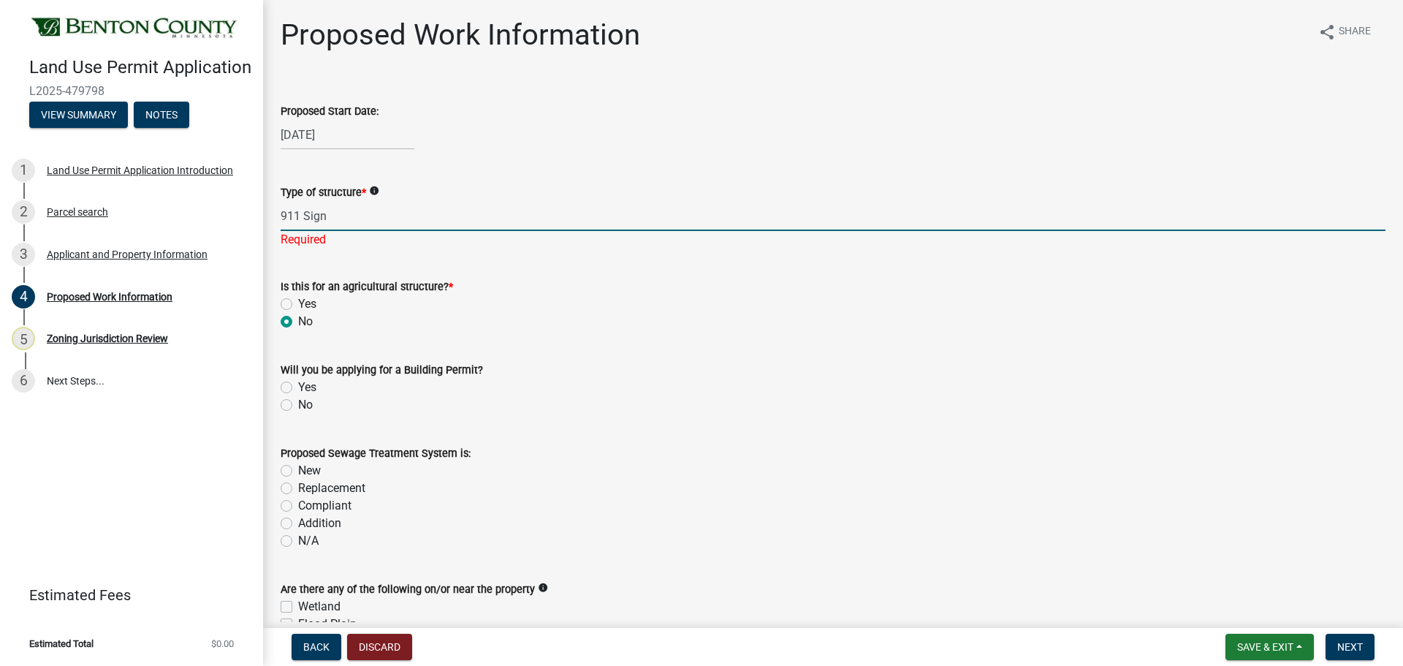
type input "911 Sign"
click at [1234, 451] on div "Proposed Sewage Treatment System is: New Replacement Compliant Addition N/A" at bounding box center [833, 496] width 1105 height 105
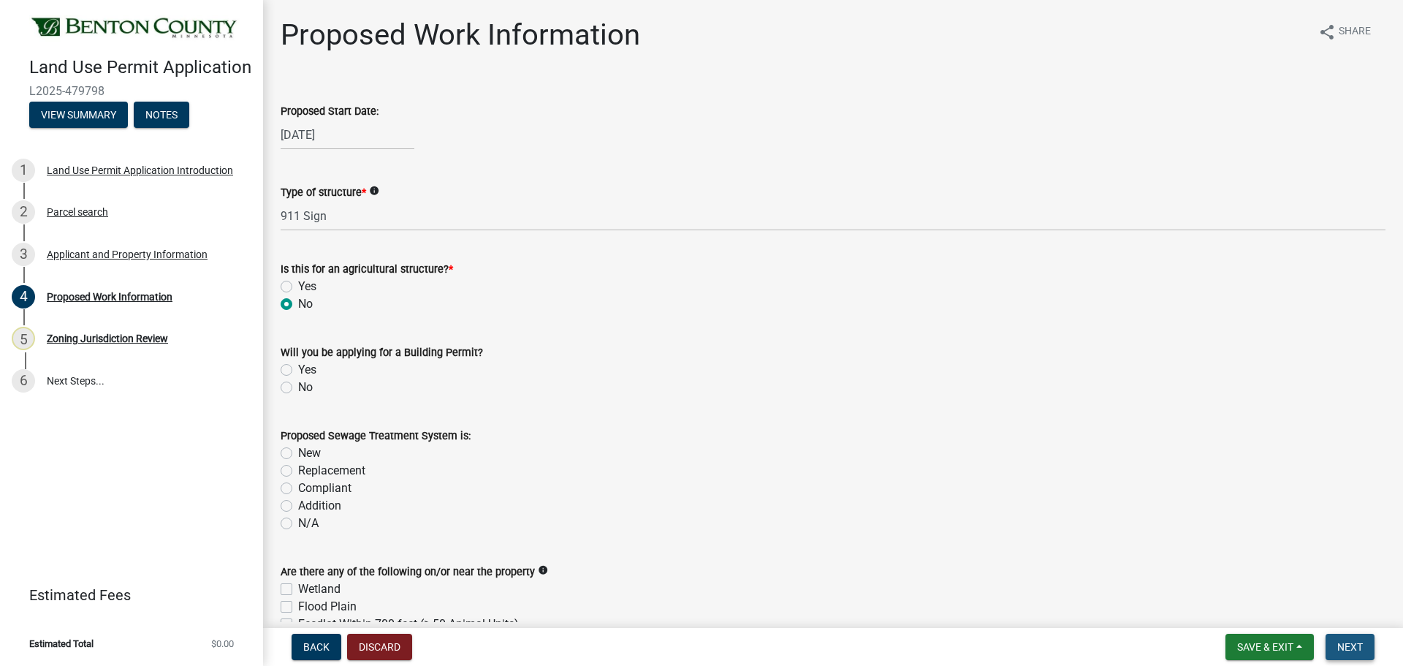
click at [1349, 639] on button "Next" at bounding box center [1349, 646] width 49 height 26
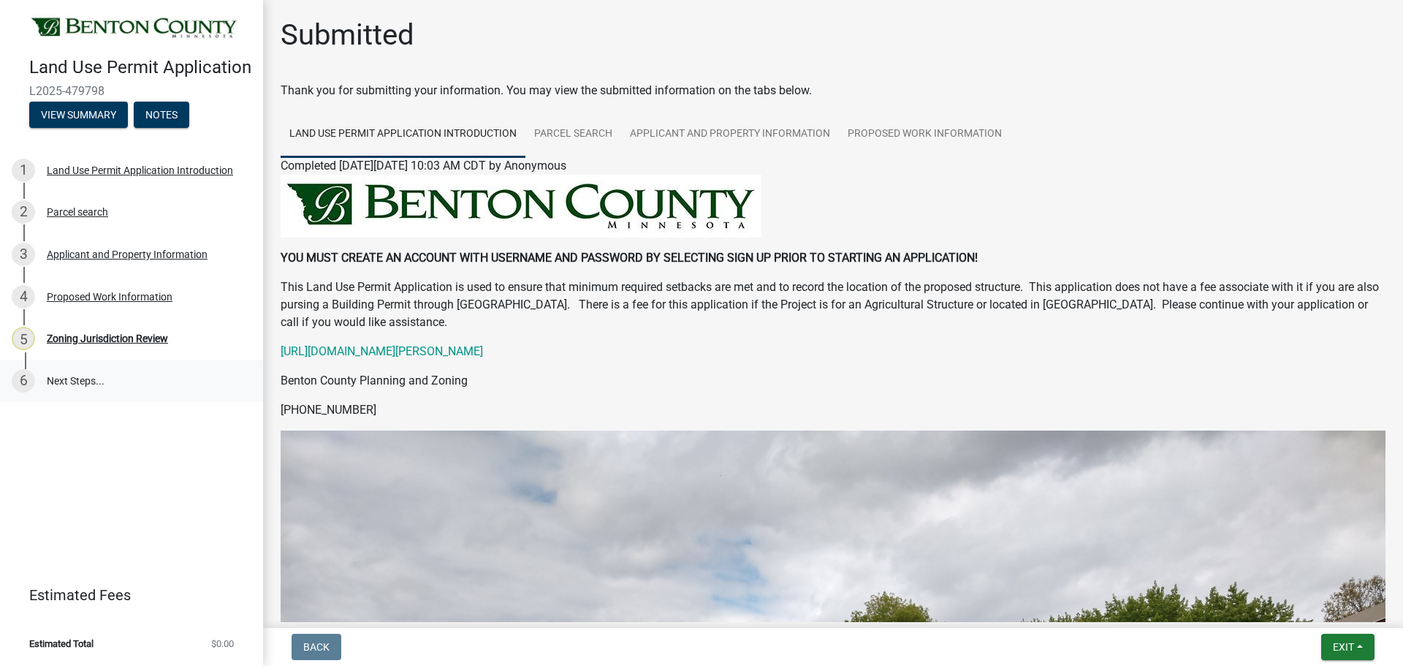
click at [79, 384] on link "6 Next Steps..." at bounding box center [131, 380] width 263 height 42
click at [1361, 646] on button "Exit" at bounding box center [1347, 646] width 53 height 26
click at [1293, 617] on button "Save & Exit" at bounding box center [1315, 608] width 117 height 35
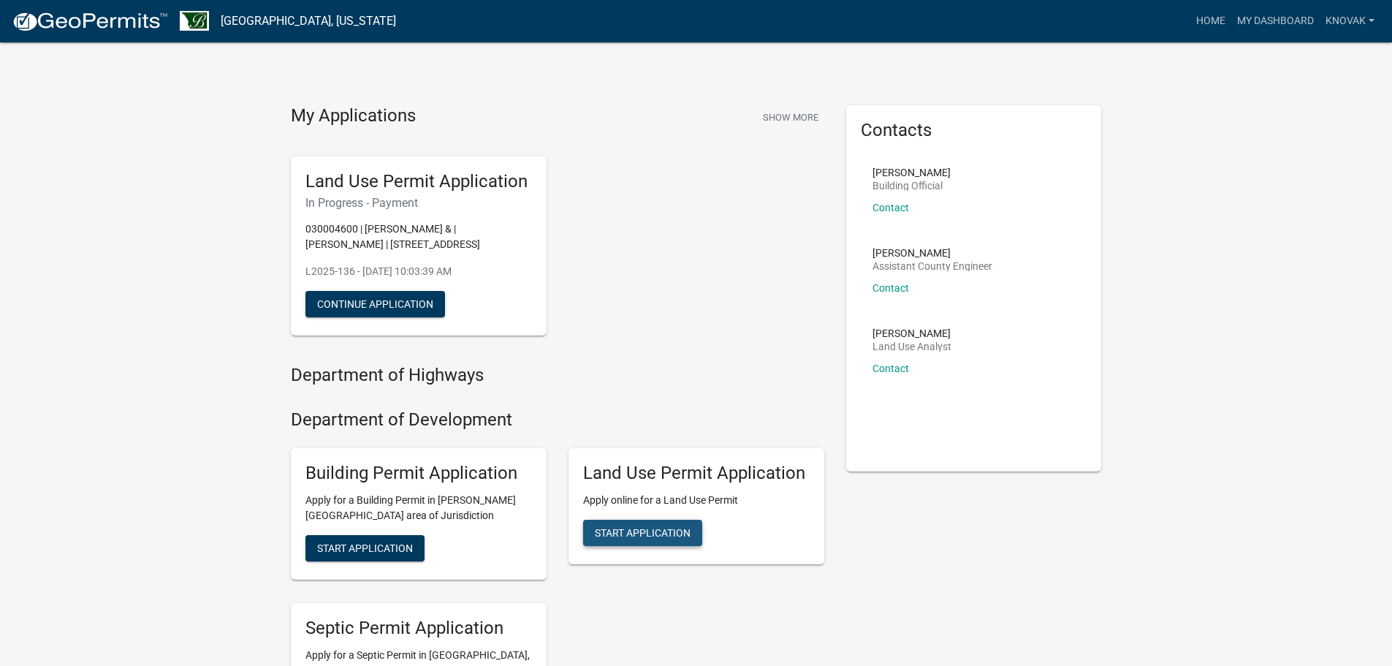
click at [618, 528] on span "Start Application" at bounding box center [643, 532] width 96 height 12
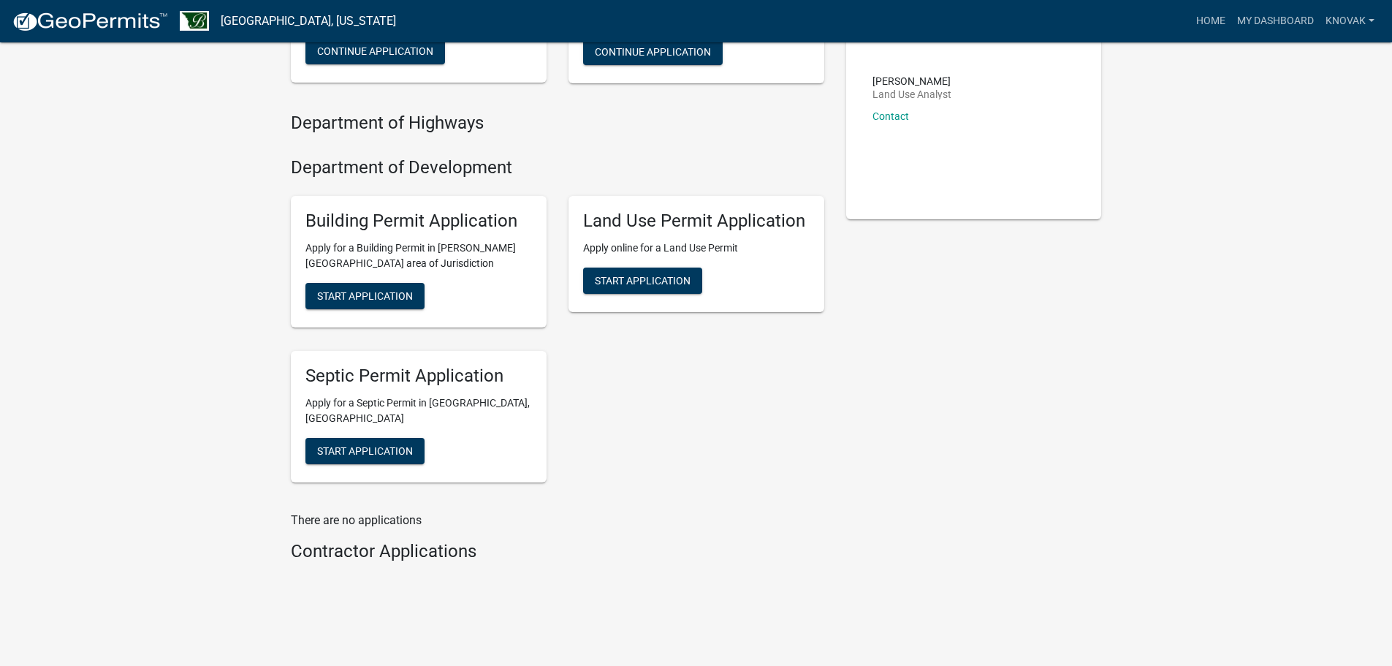
scroll to position [33, 0]
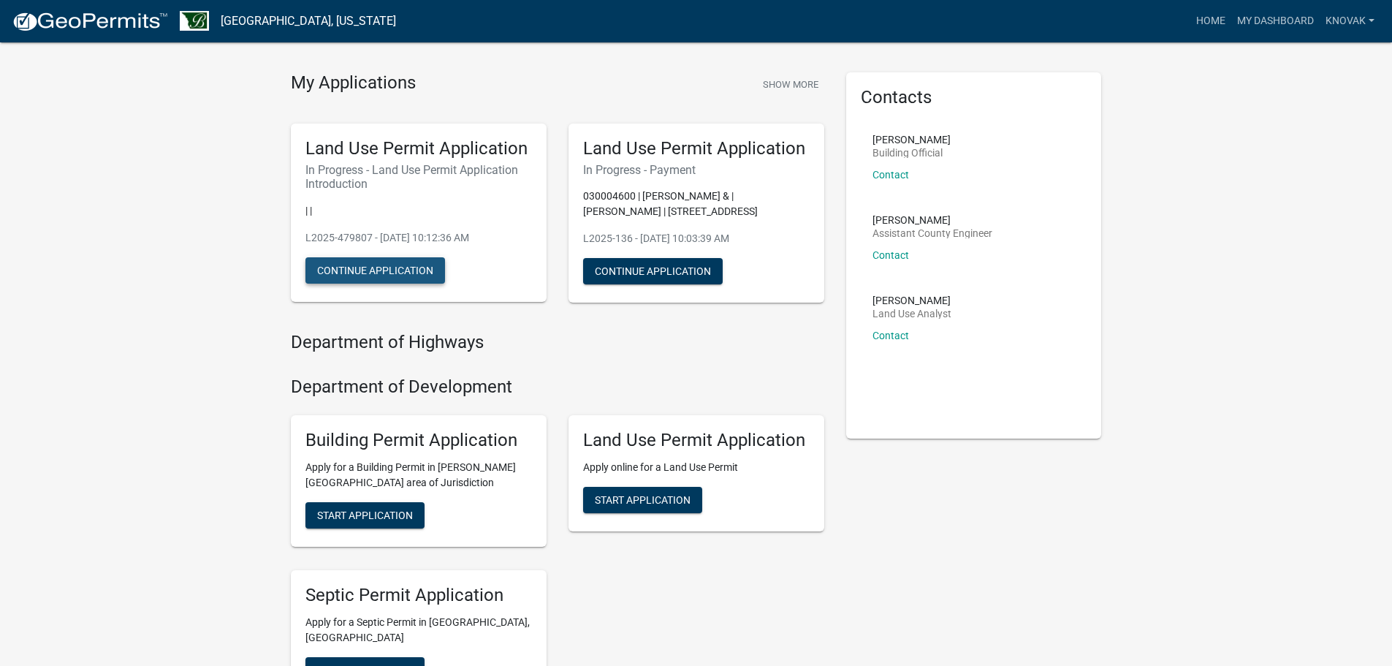
click at [393, 267] on button "Continue Application" at bounding box center [375, 270] width 140 height 26
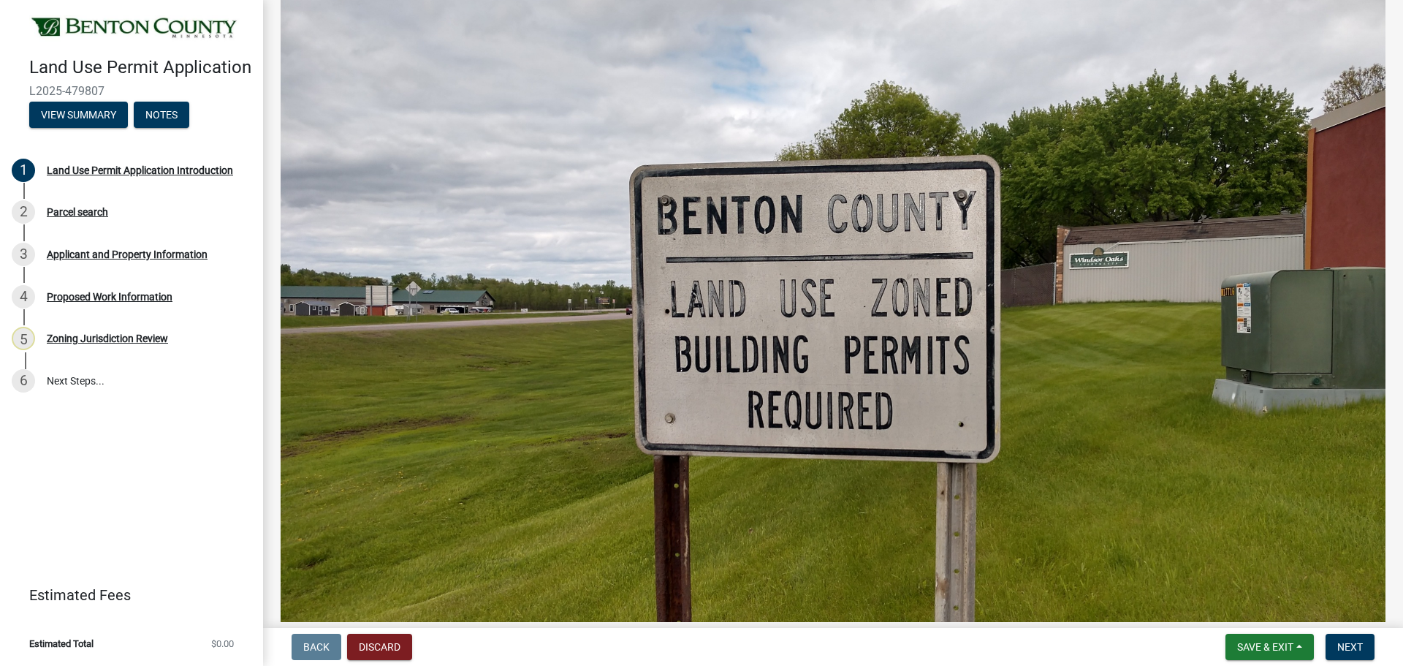
scroll to position [313, 0]
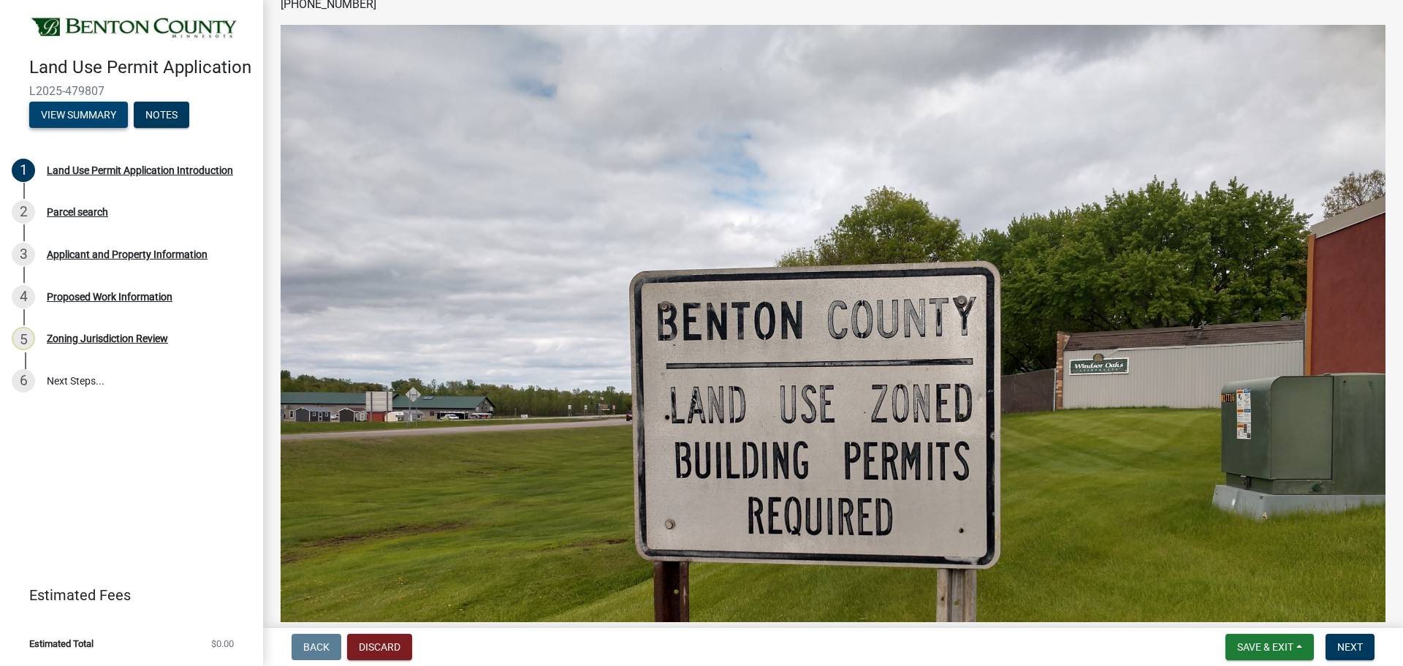
click at [94, 122] on button "View Summary" at bounding box center [78, 115] width 99 height 26
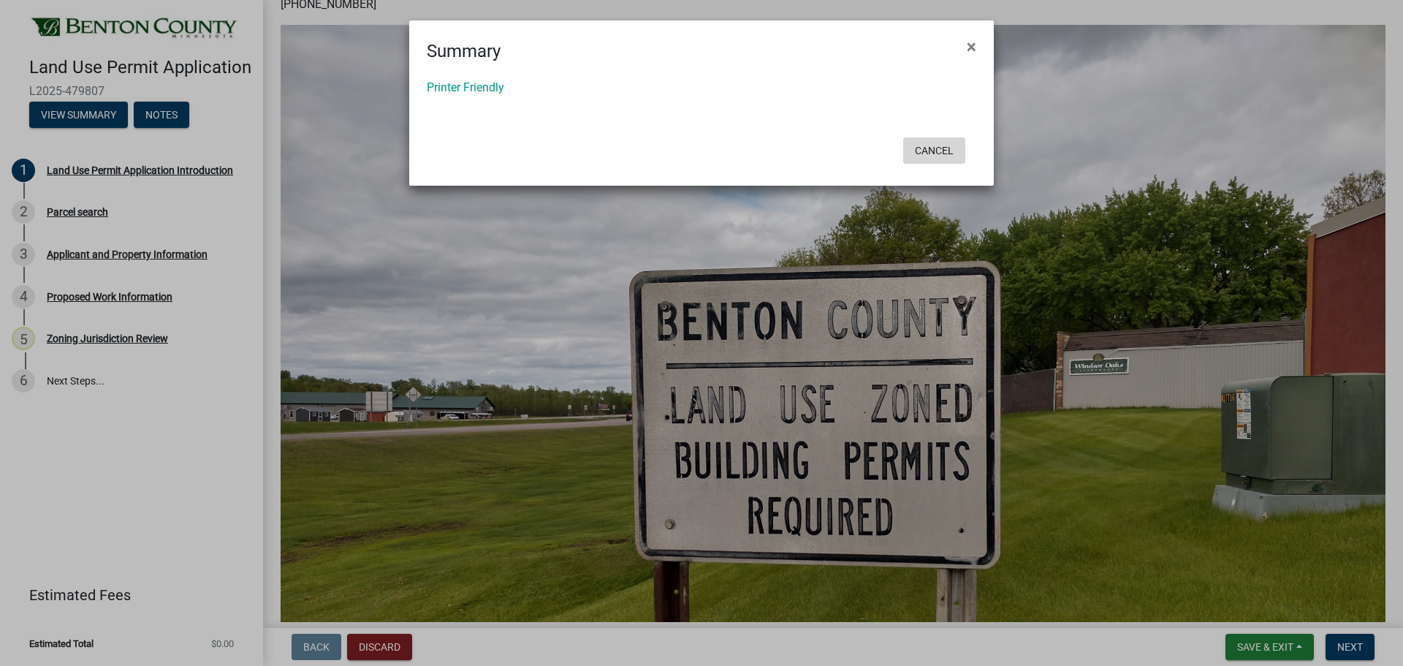
click at [945, 156] on button "Cancel" at bounding box center [934, 150] width 62 height 26
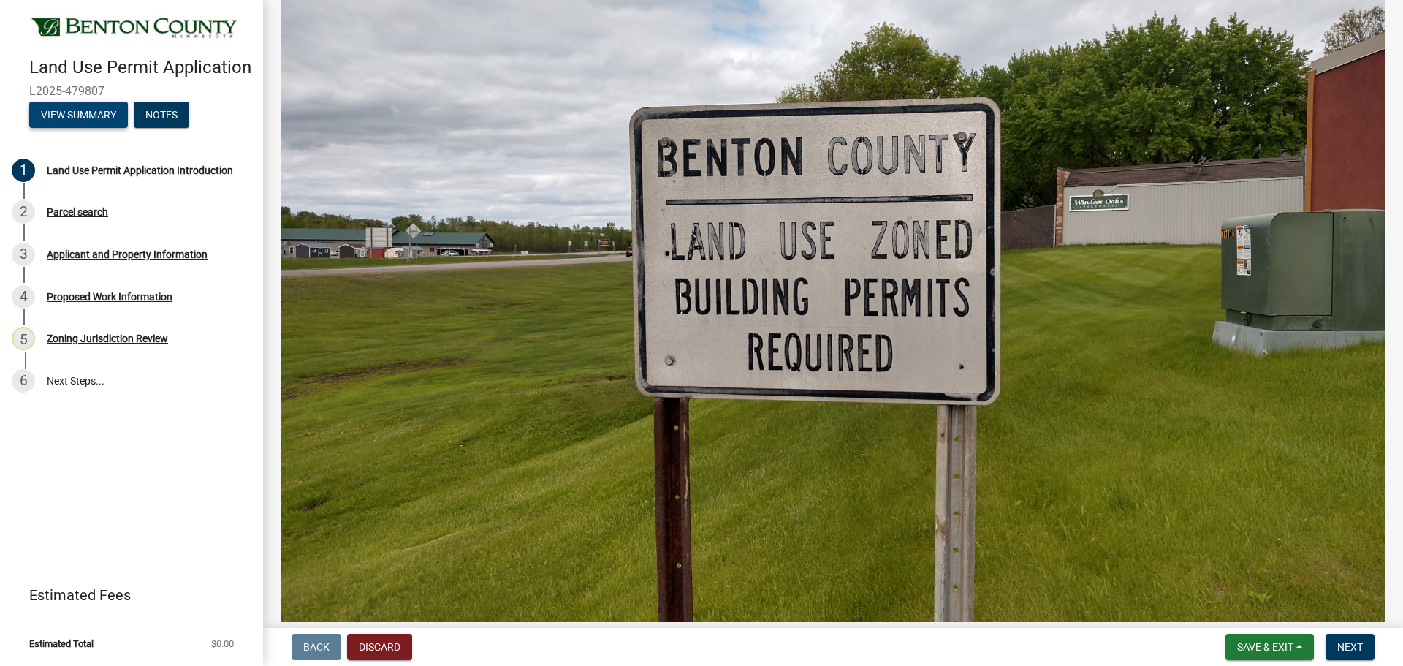
scroll to position [605, 0]
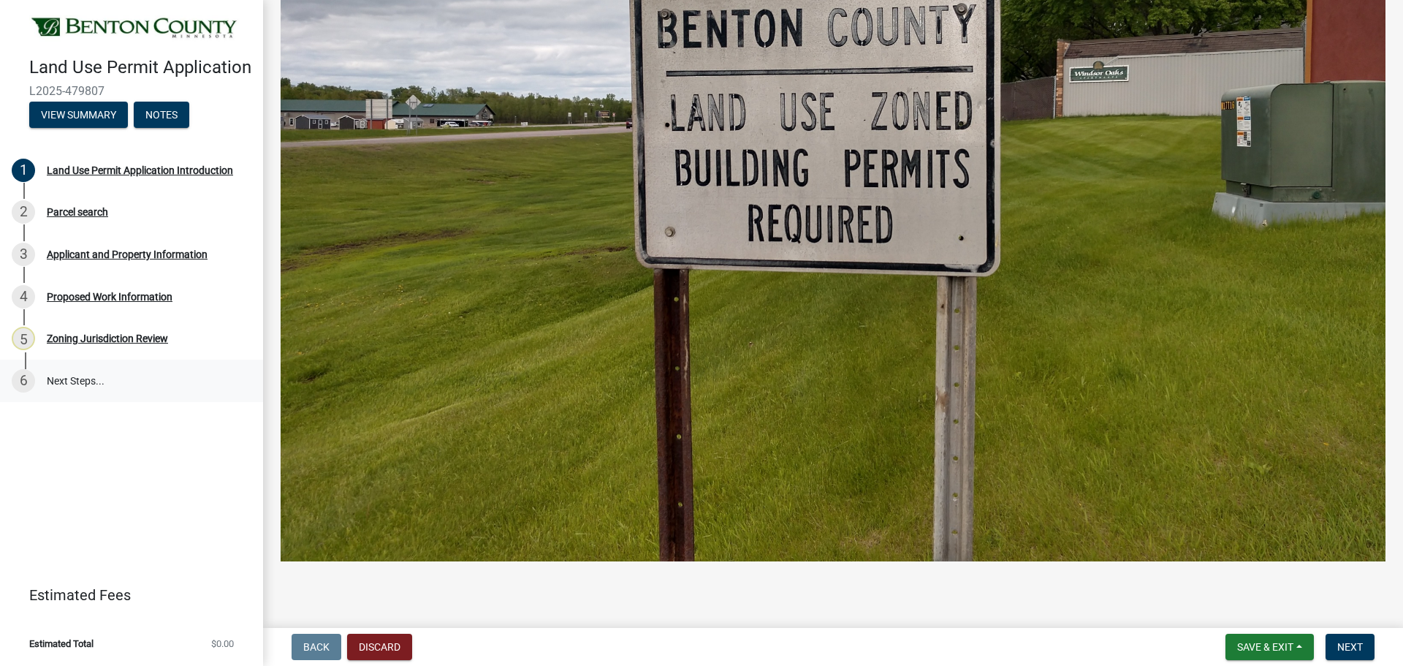
click at [73, 389] on link "6 Next Steps..." at bounding box center [131, 380] width 263 height 42
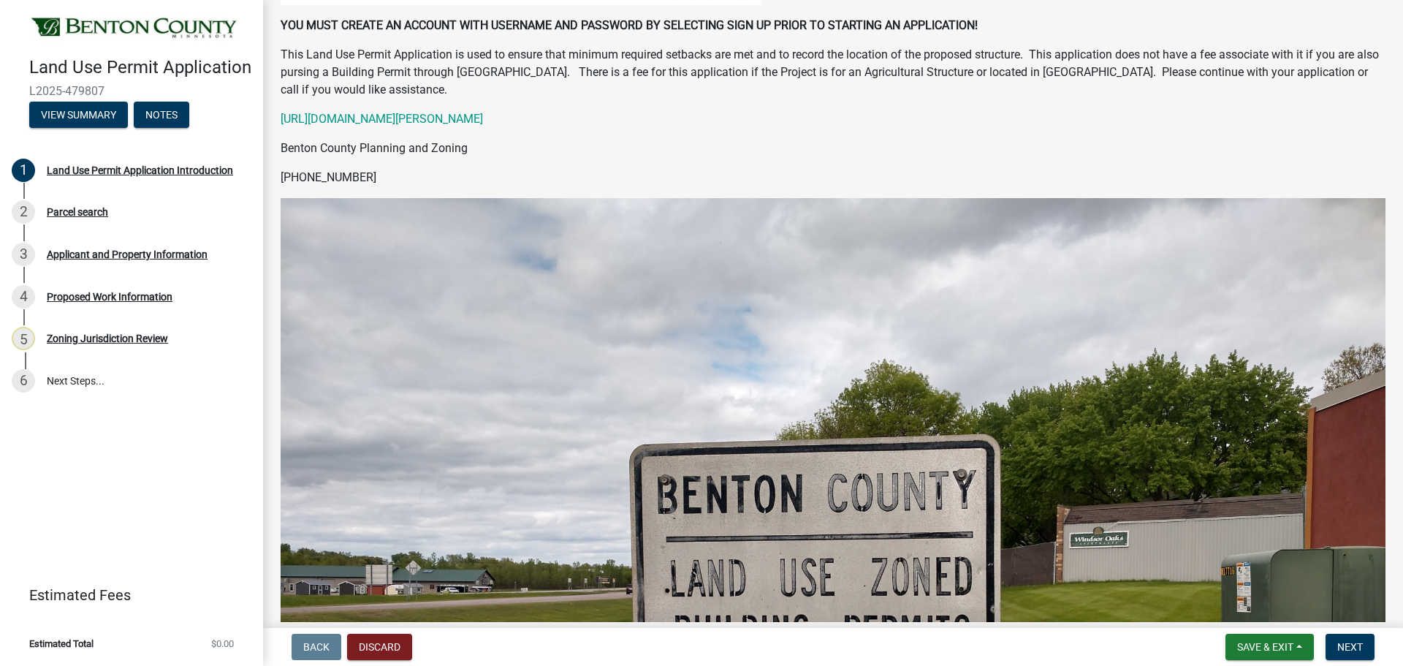
scroll to position [0, 0]
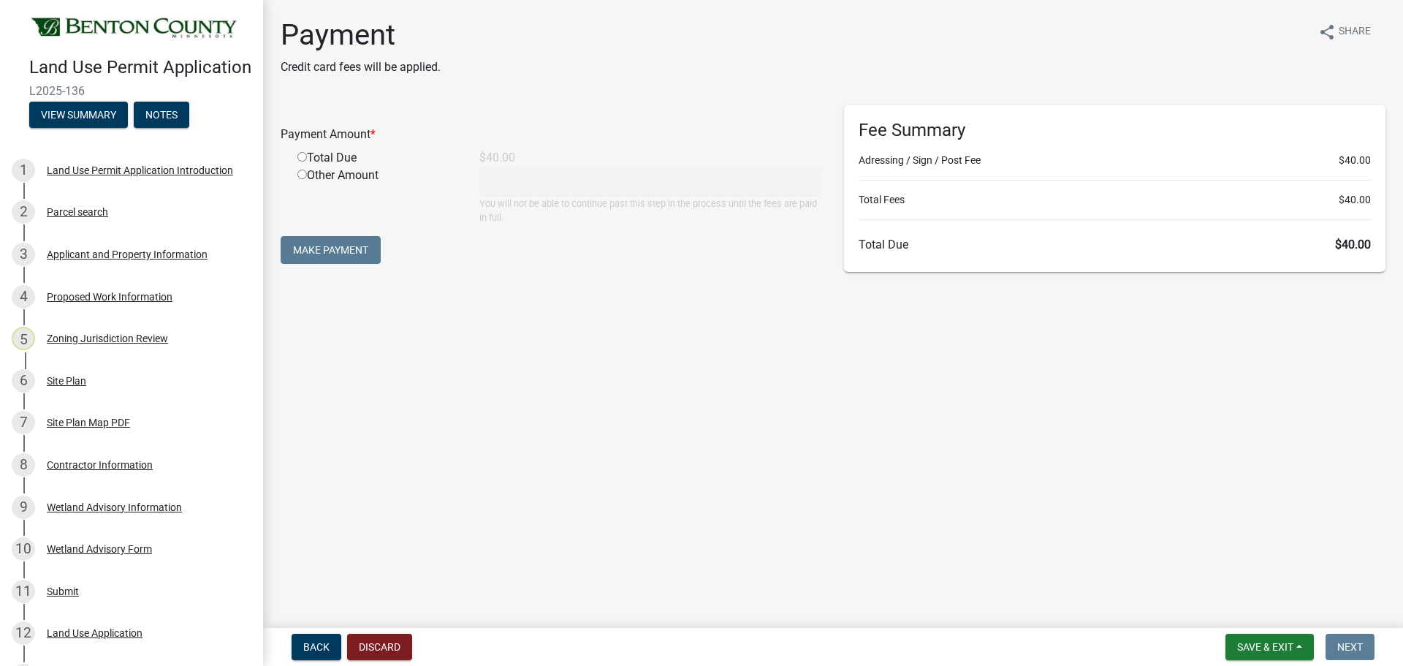
click at [302, 160] on input "radio" at bounding box center [301, 156] width 9 height 9
radio input "true"
type input "40"
click at [341, 249] on button "Make Payment" at bounding box center [331, 250] width 100 height 28
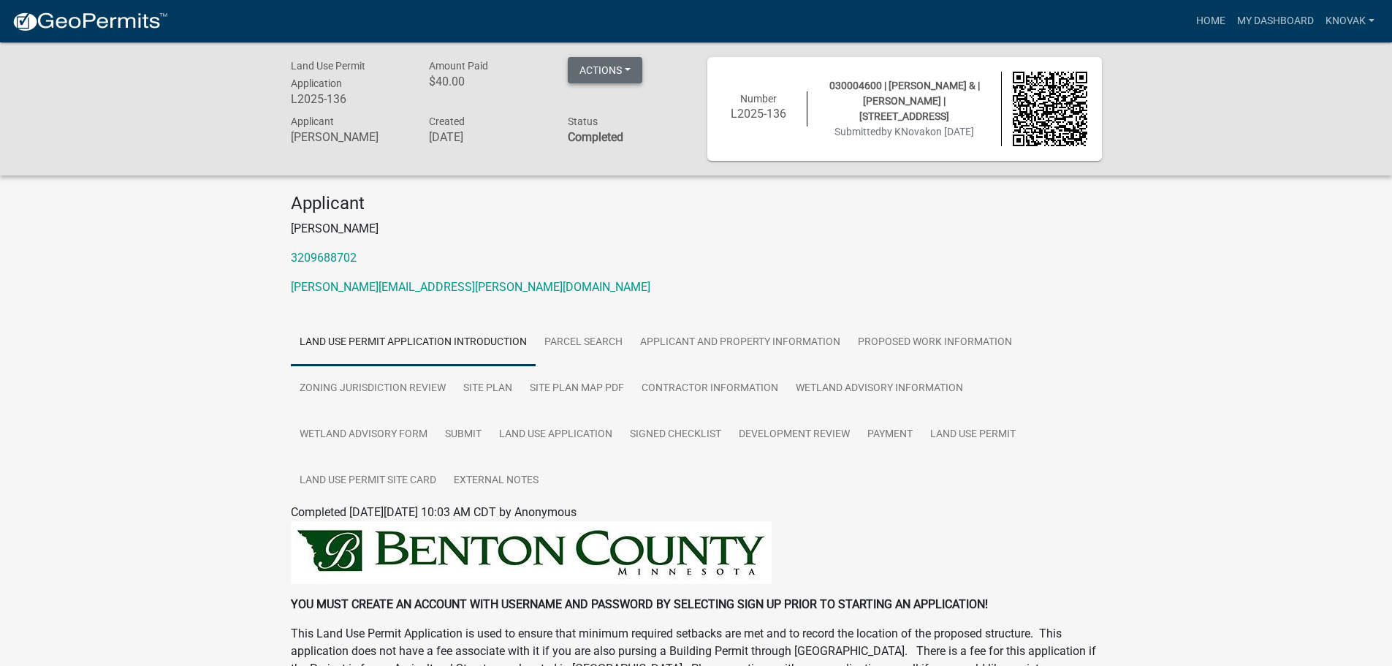
click at [633, 75] on button "Actions" at bounding box center [605, 70] width 75 height 26
click at [636, 149] on link "Printer Friendly" at bounding box center [626, 143] width 117 height 35
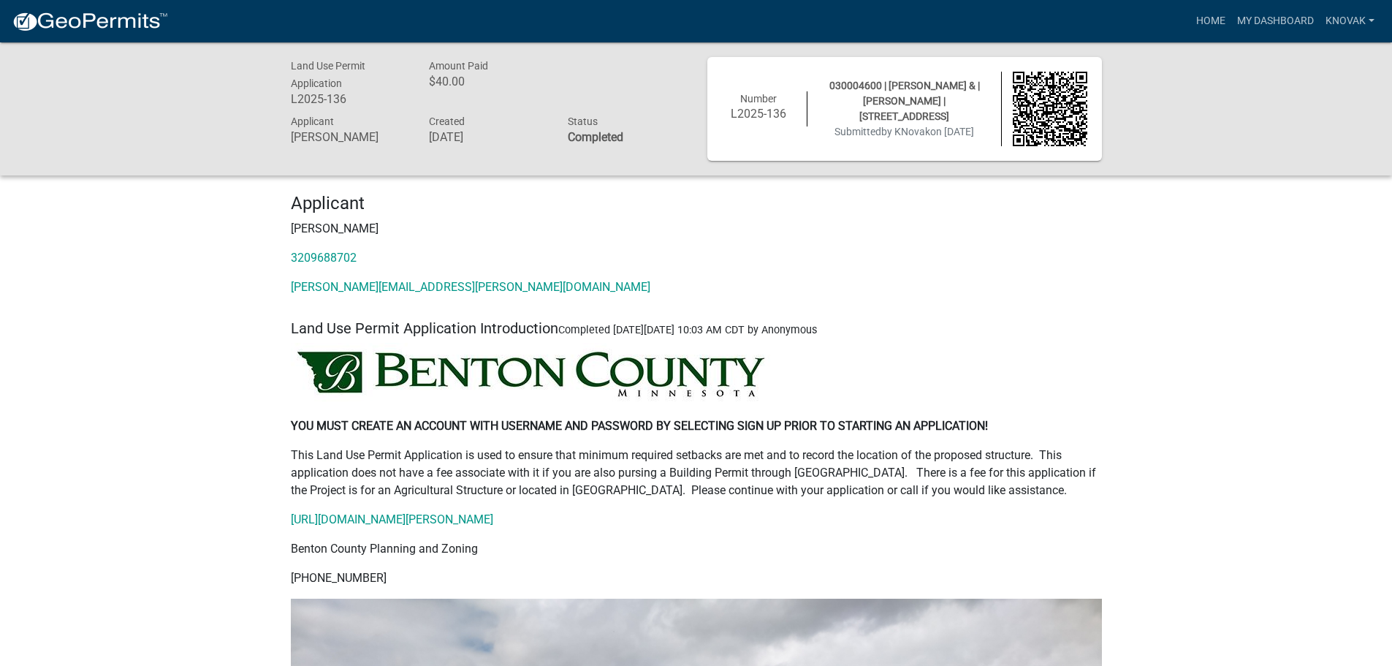
drag, startPoint x: 1051, startPoint y: 301, endPoint x: 965, endPoint y: 248, distance: 100.7
click at [965, 248] on div "Applicant [PERSON_NAME] 3209688702 [PERSON_NAME][EMAIL_ADDRESS][PERSON_NAME][DO…" at bounding box center [696, 250] width 833 height 115
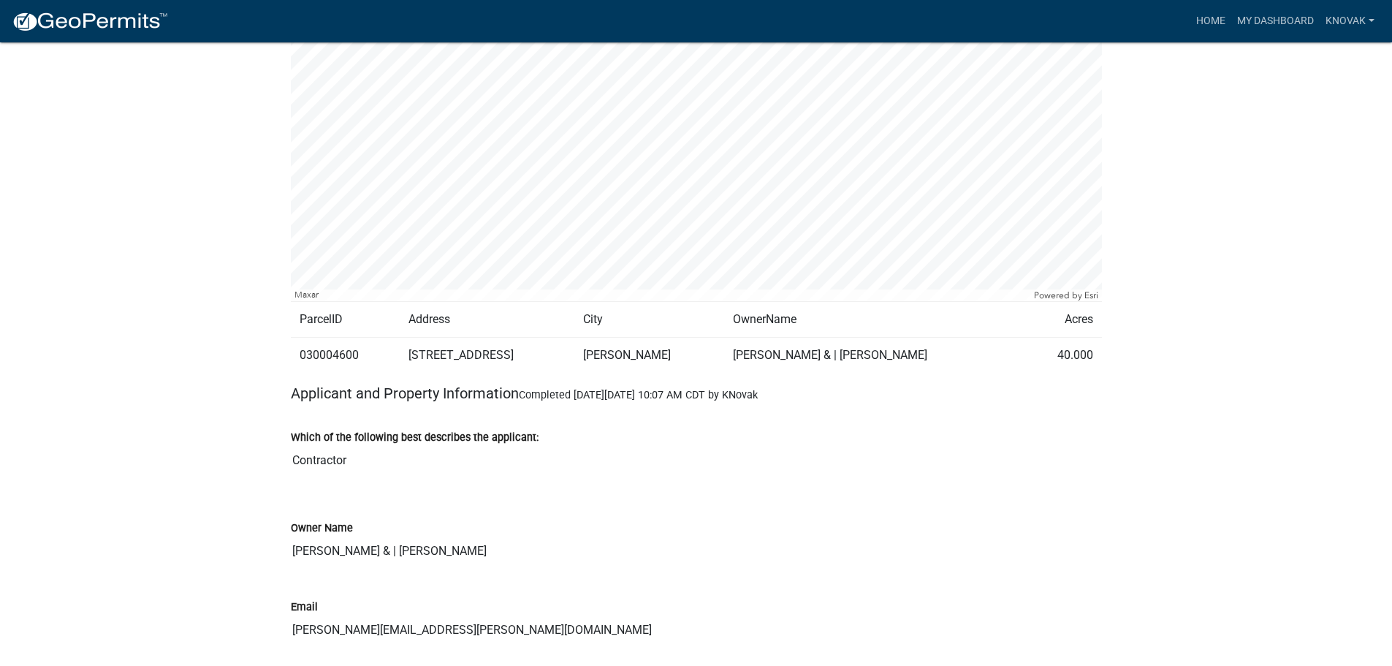
scroll to position [950, 0]
